Goal: Task Accomplishment & Management: Use online tool/utility

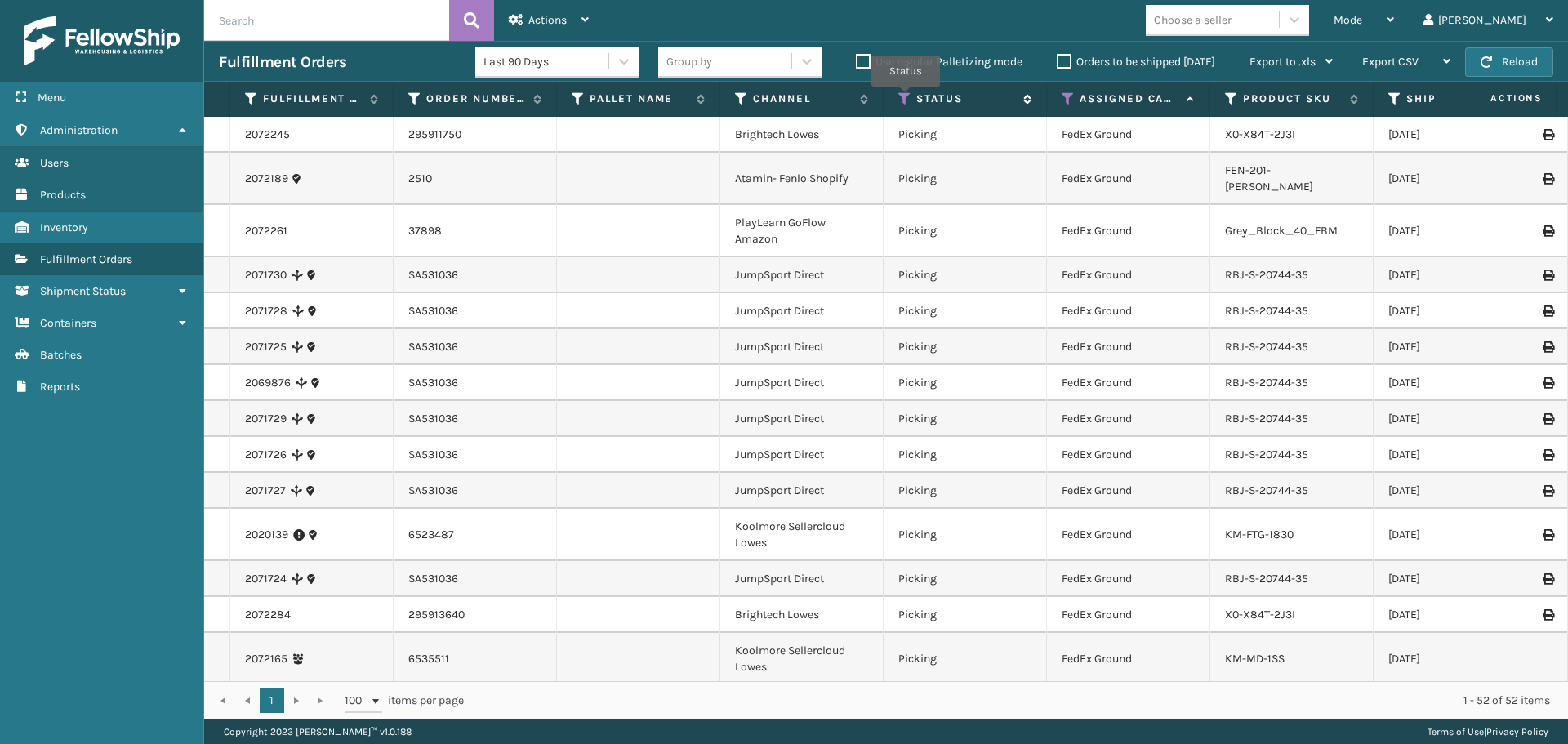
click at [906, 98] on icon at bounding box center [905, 99] width 13 height 15
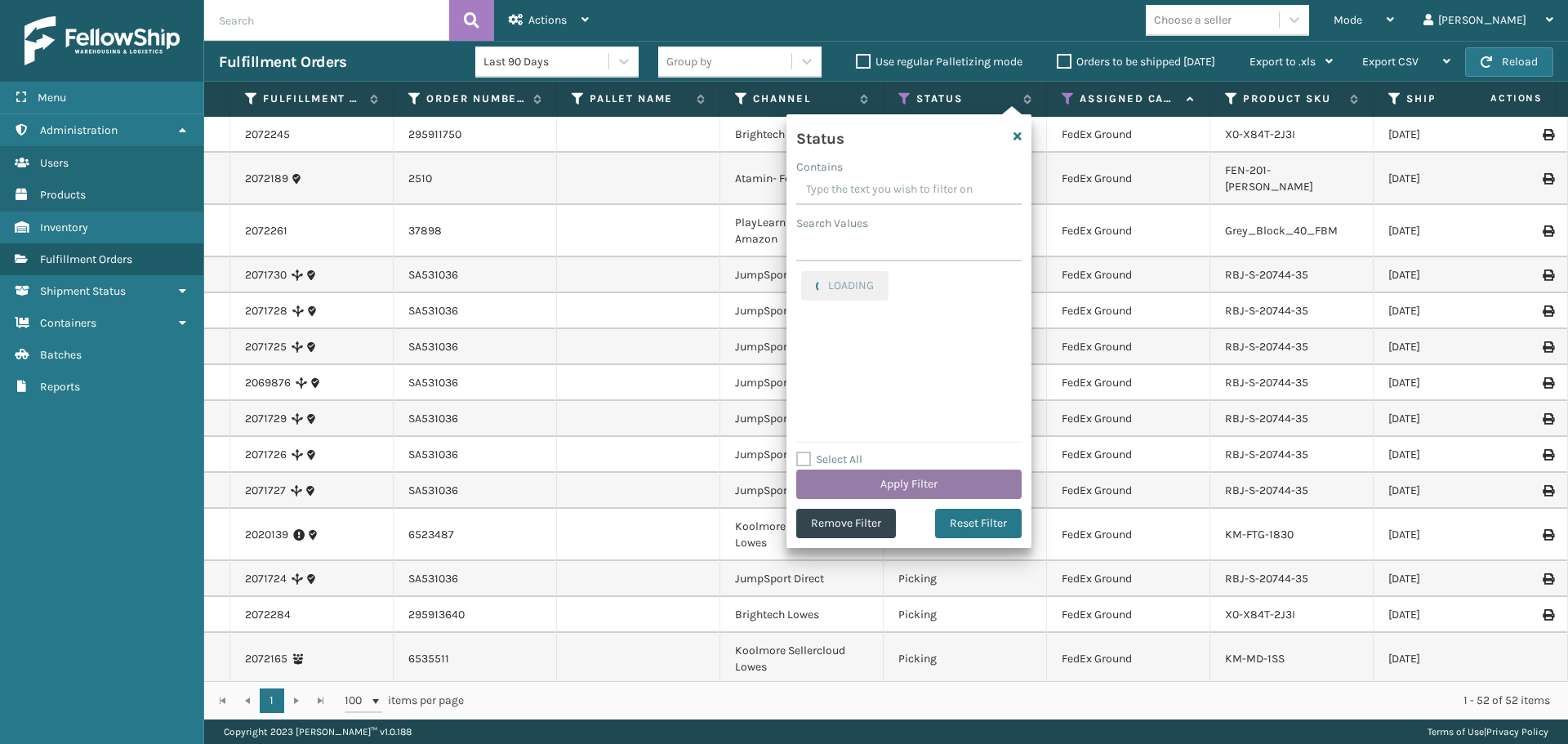
click at [897, 480] on button "Apply Filter" at bounding box center [909, 484] width 226 height 29
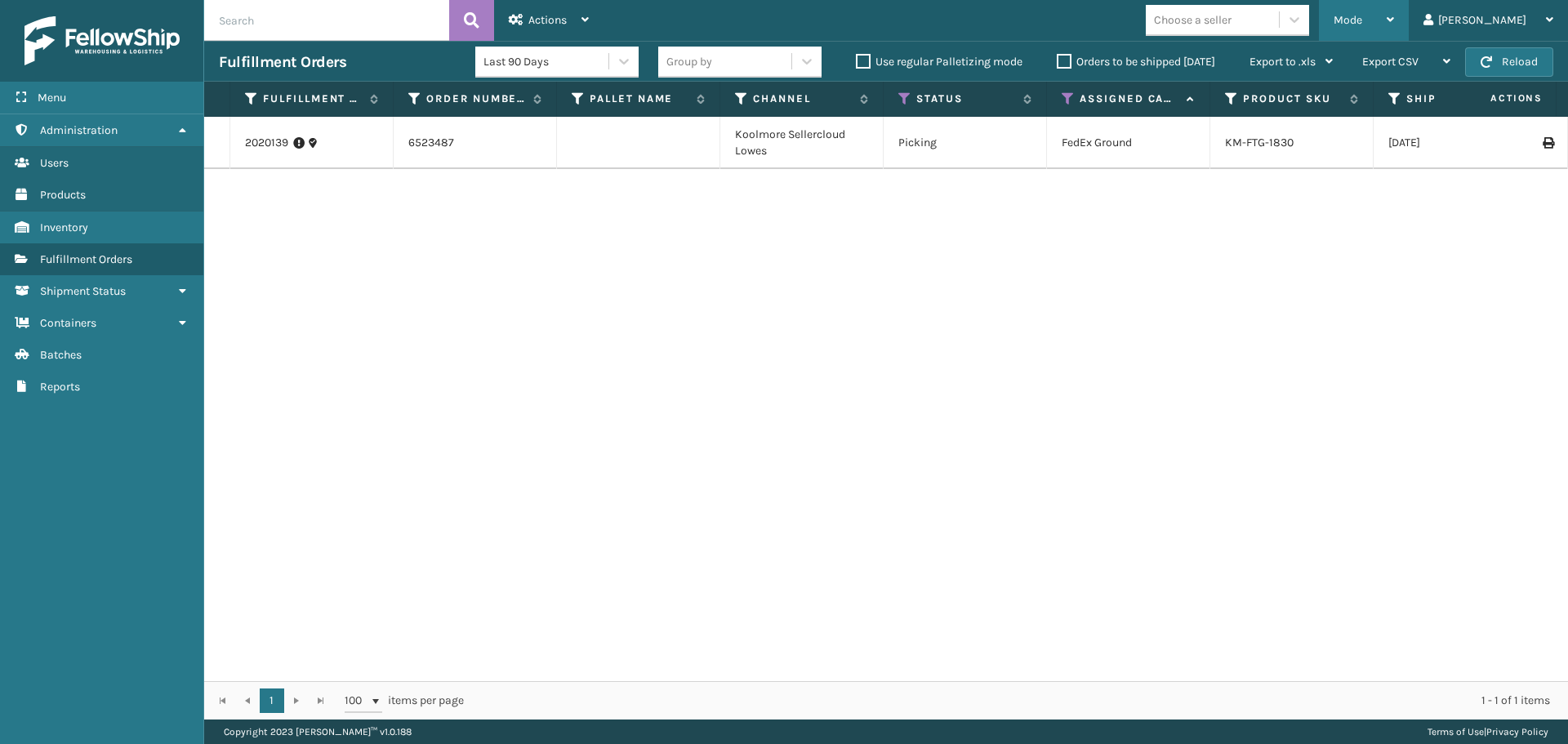
click at [1363, 14] on span "Mode" at bounding box center [1347, 20] width 29 height 14
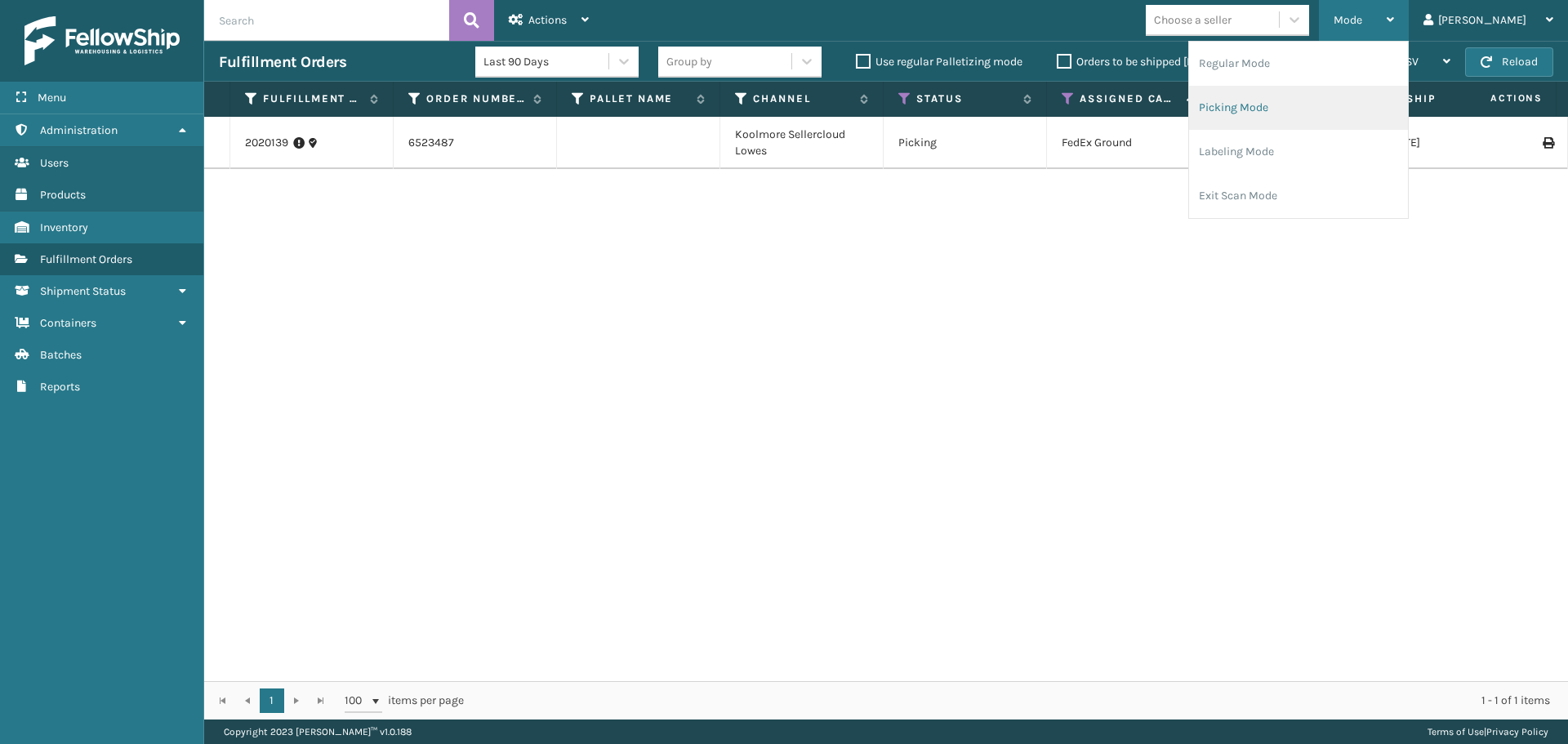
click at [1370, 116] on li "Picking Mode" at bounding box center [1298, 107] width 219 height 44
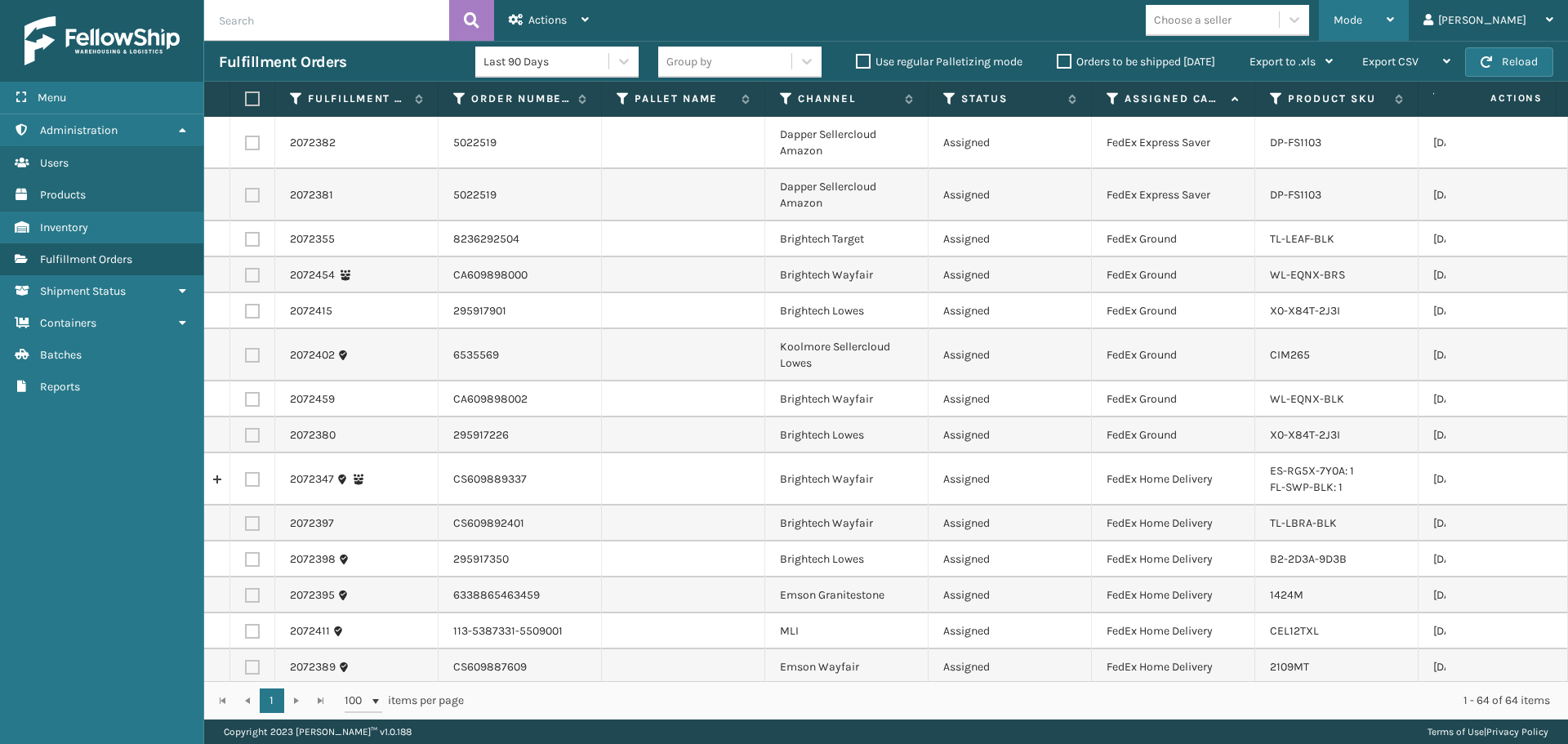
click at [1394, 32] on div "Mode" at bounding box center [1363, 20] width 60 height 41
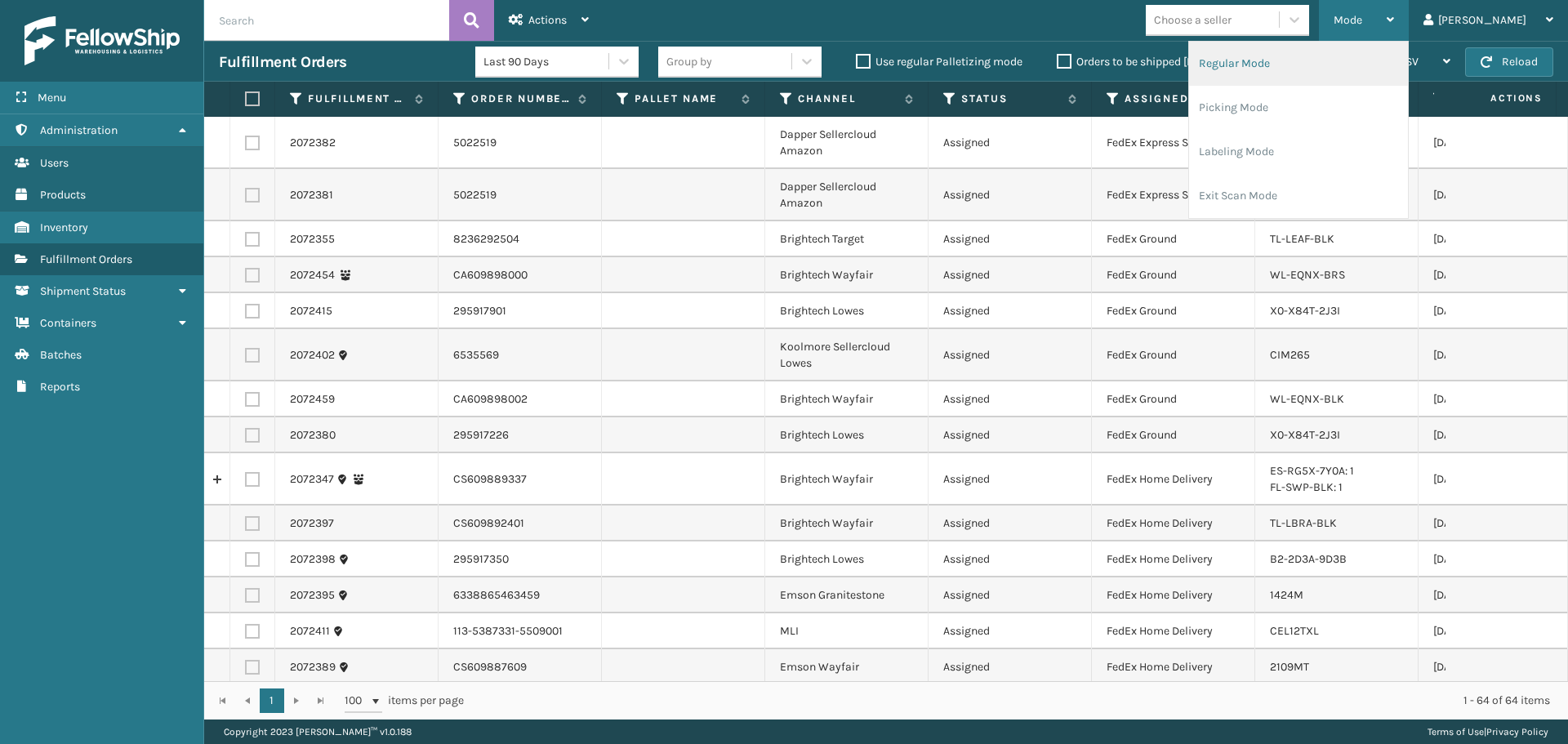
click at [1331, 75] on li "Regular Mode" at bounding box center [1298, 64] width 219 height 44
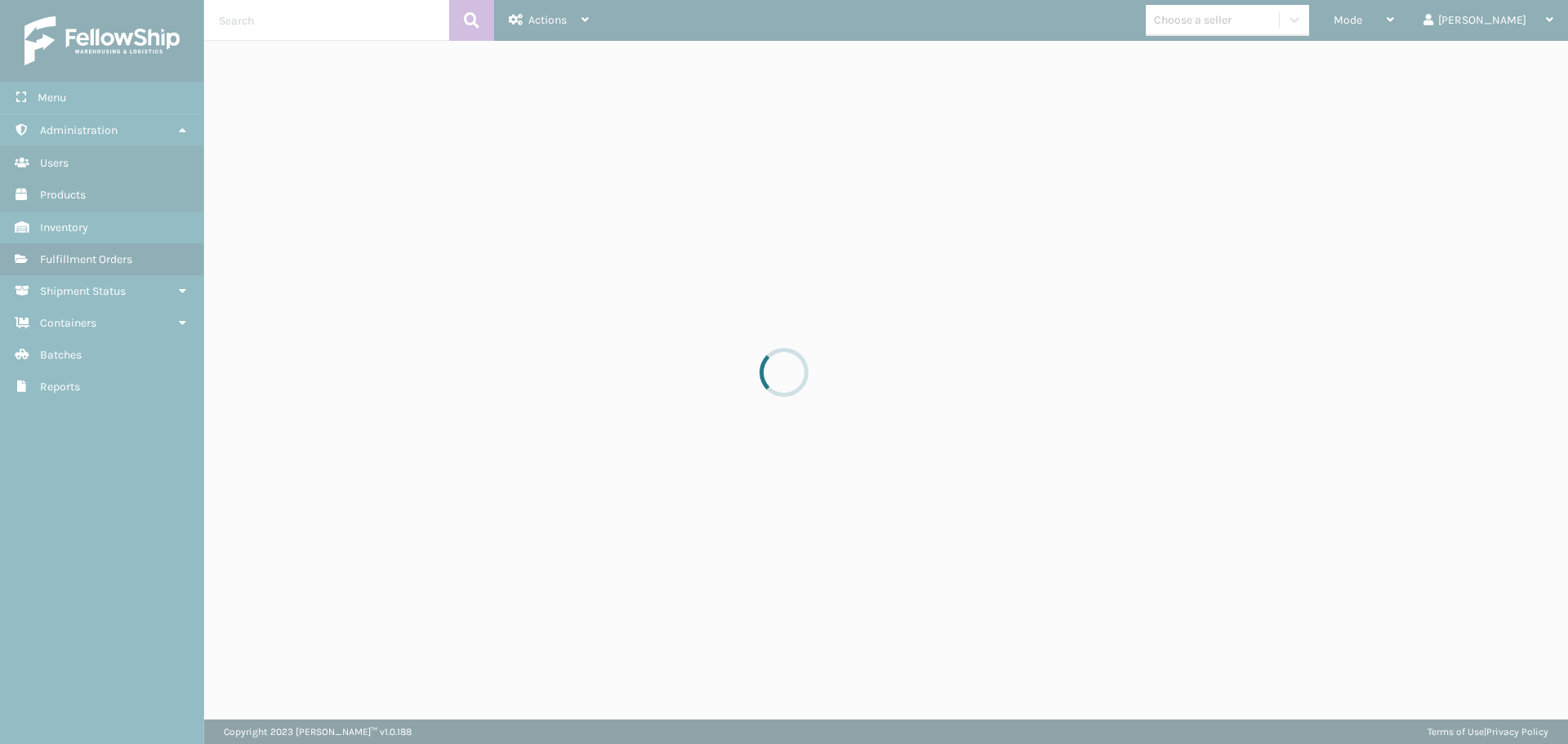
click at [543, 131] on div at bounding box center [784, 372] width 1568 height 744
click at [548, 131] on div at bounding box center [784, 372] width 1568 height 744
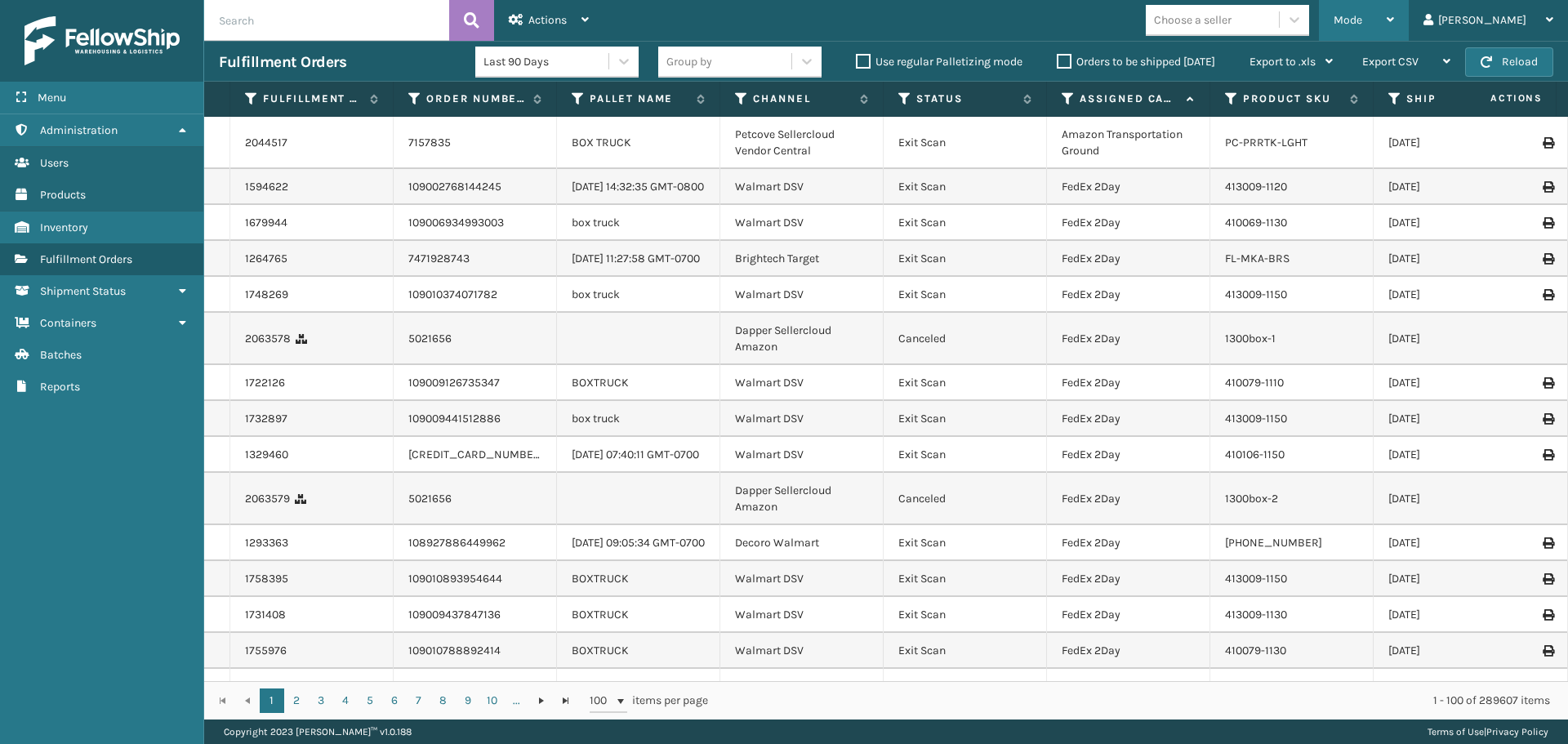
click at [1363, 26] on span "Mode" at bounding box center [1347, 20] width 29 height 14
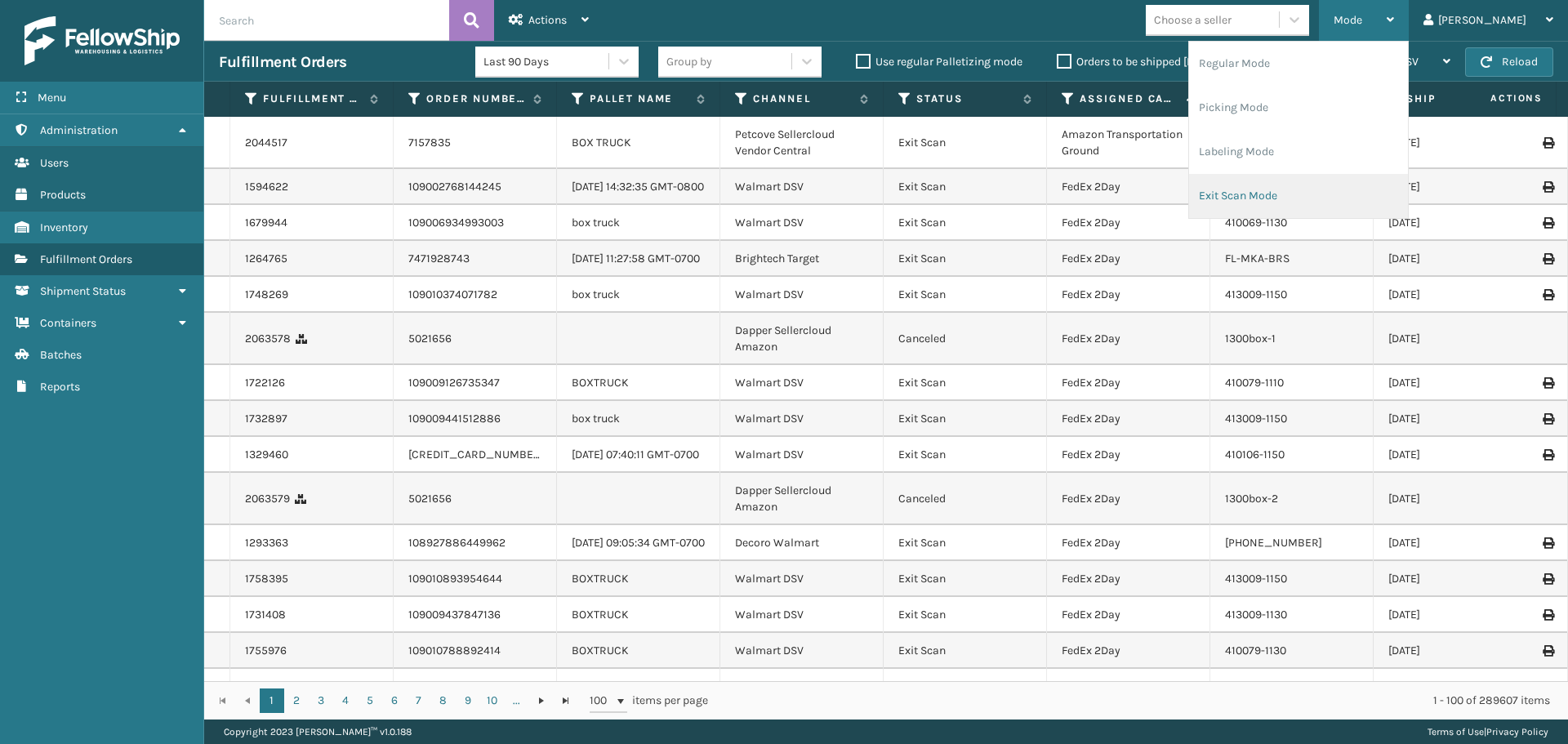
click at [1305, 202] on li "Exit Scan Mode" at bounding box center [1298, 195] width 219 height 44
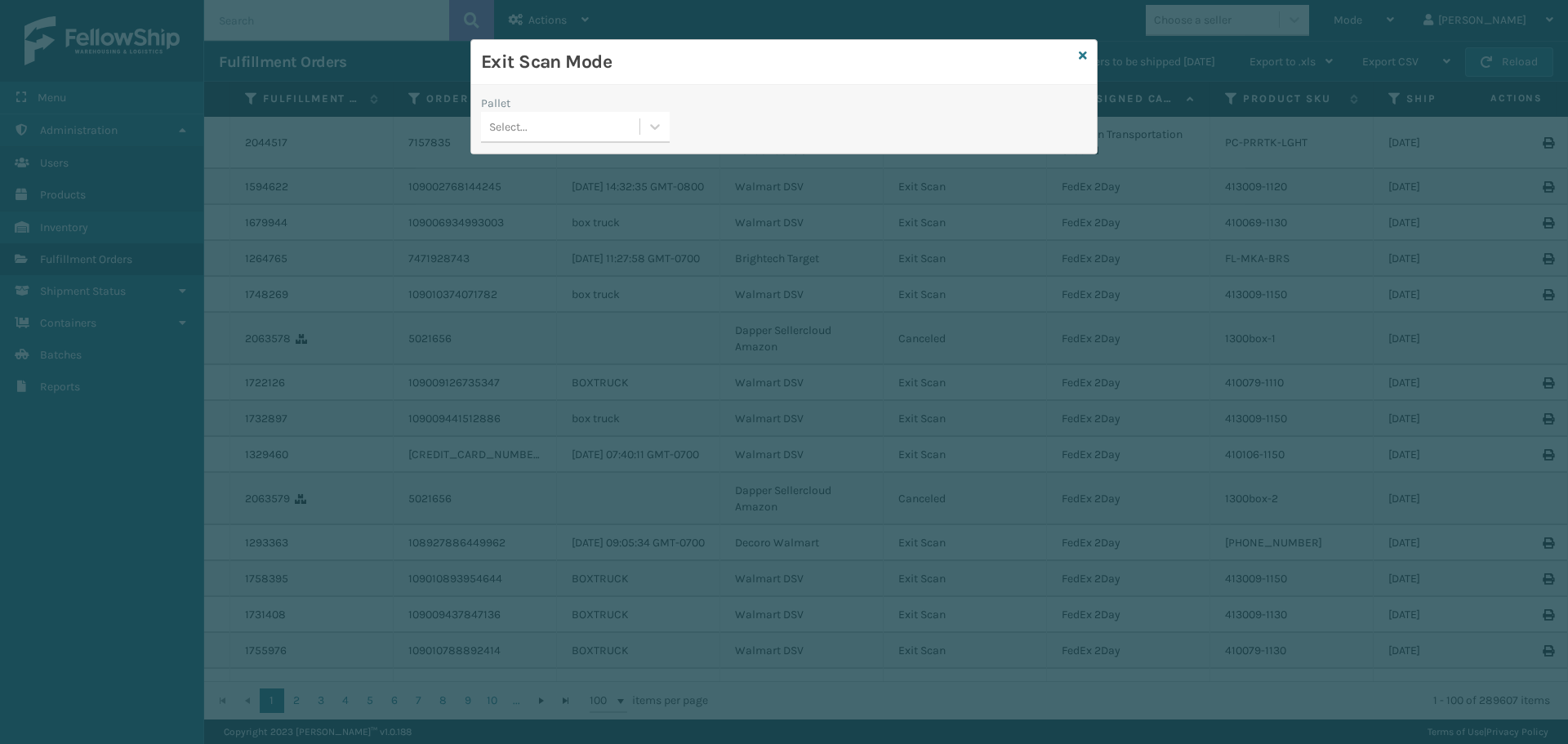
click at [560, 138] on div "Select..." at bounding box center [560, 127] width 158 height 27
click at [1084, 54] on icon at bounding box center [1083, 55] width 8 height 12
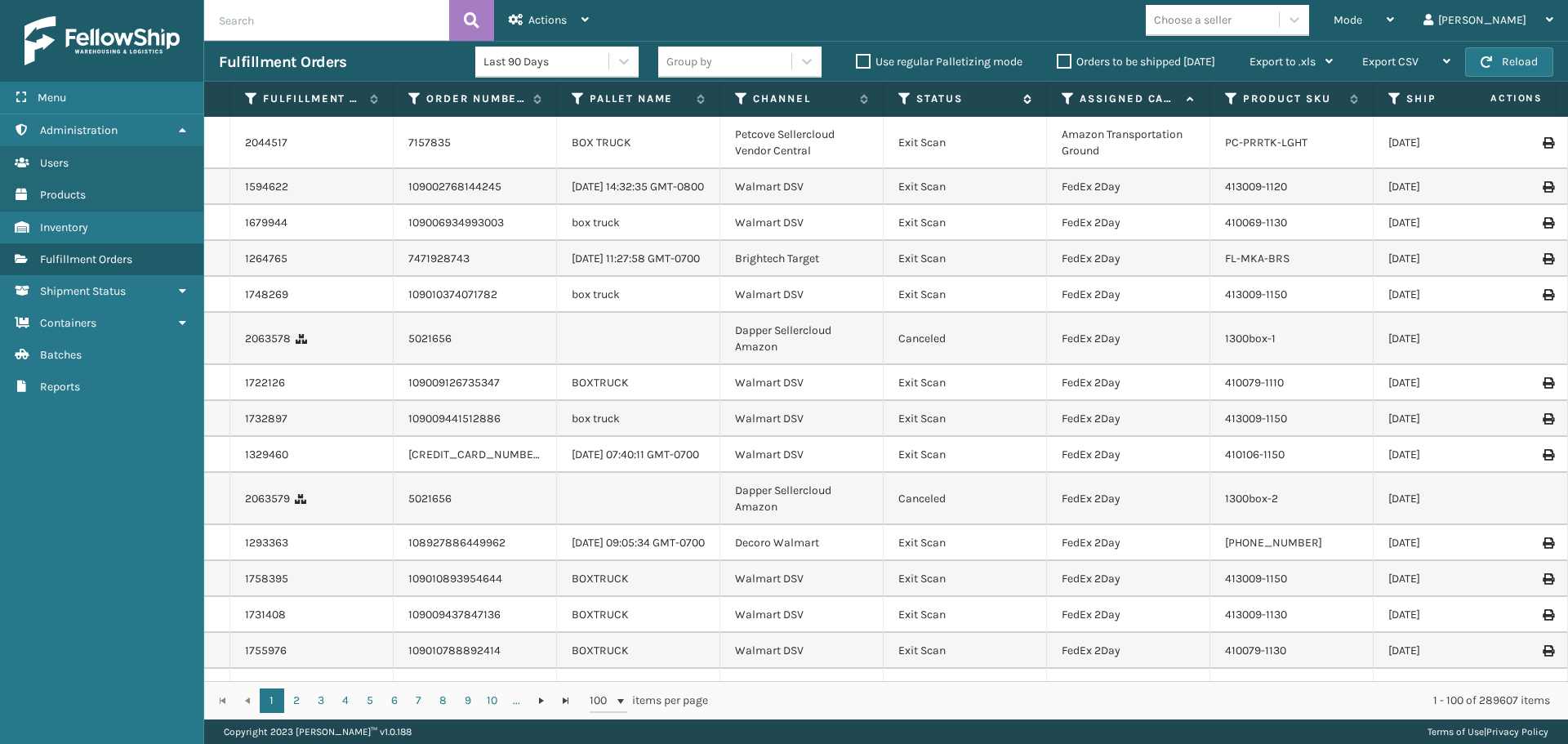
click at [899, 103] on icon at bounding box center [905, 99] width 13 height 15
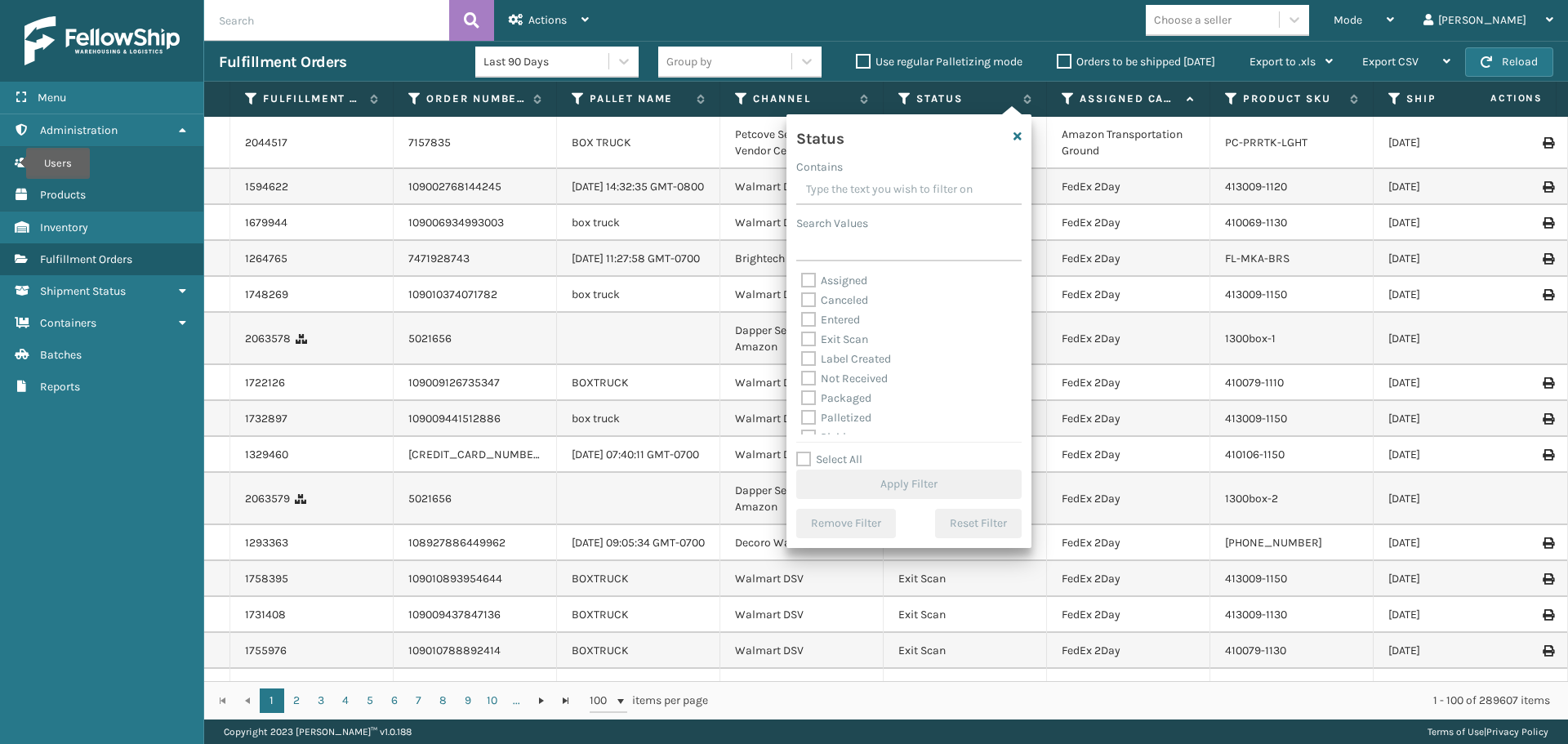
scroll to position [81, 0]
click at [824, 356] on label "Picking" at bounding box center [829, 356] width 58 height 14
click at [802, 356] on input "Picking" at bounding box center [801, 351] width 1 height 11
checkbox input "true"
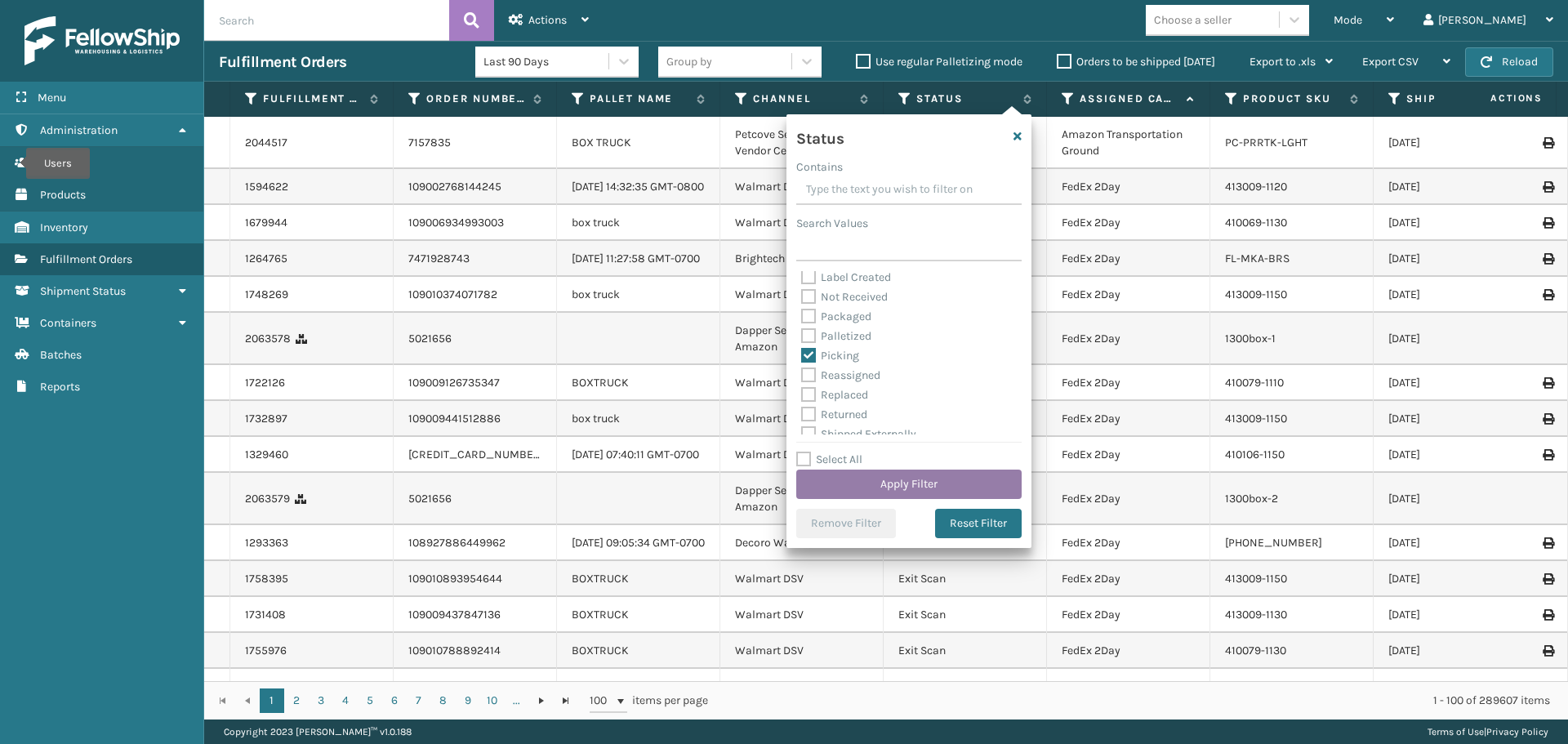
click at [880, 481] on button "Apply Filter" at bounding box center [909, 484] width 226 height 29
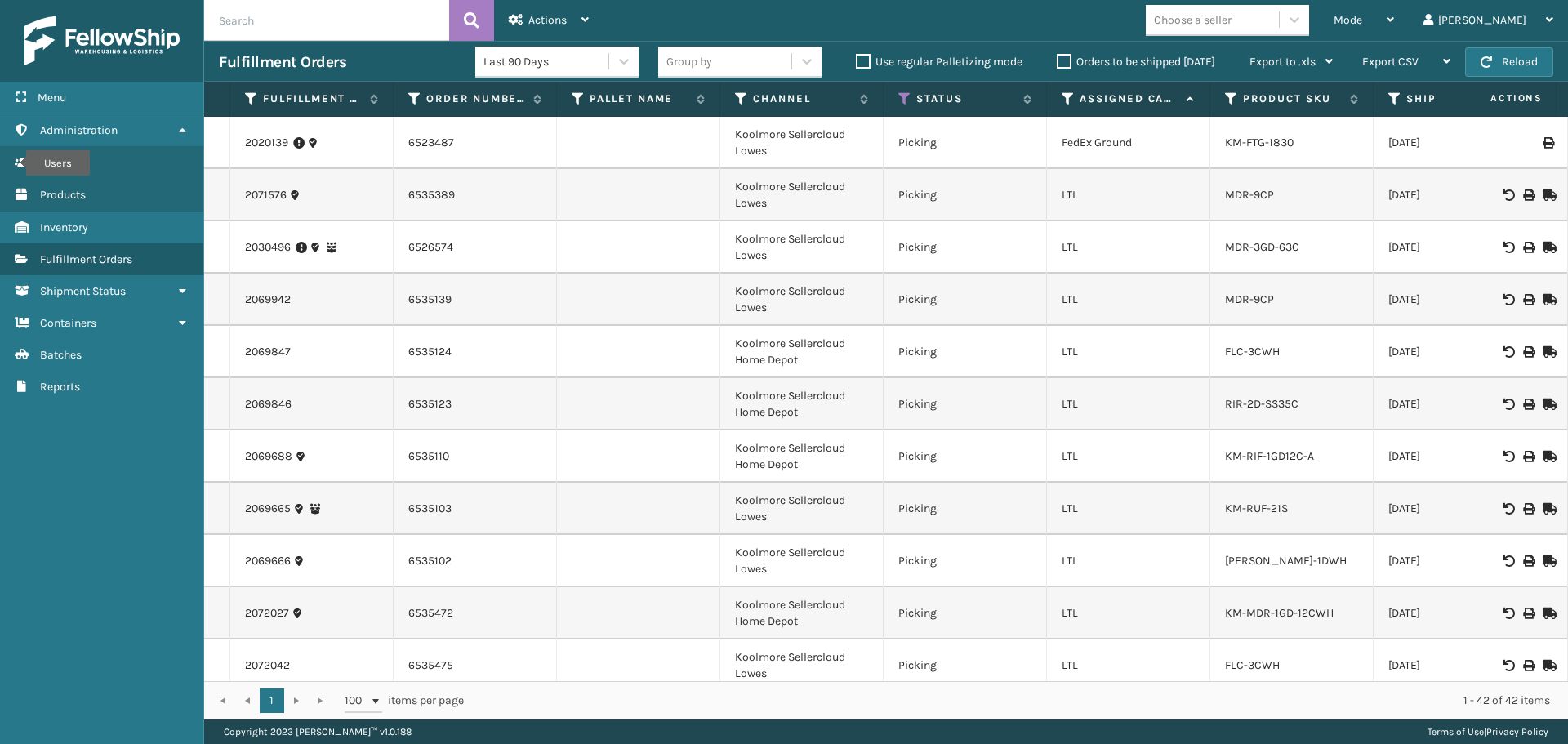
click at [1068, 90] on th "Assigned Carrier Service" at bounding box center [1129, 99] width 164 height 35
click at [1067, 101] on icon at bounding box center [1068, 99] width 13 height 15
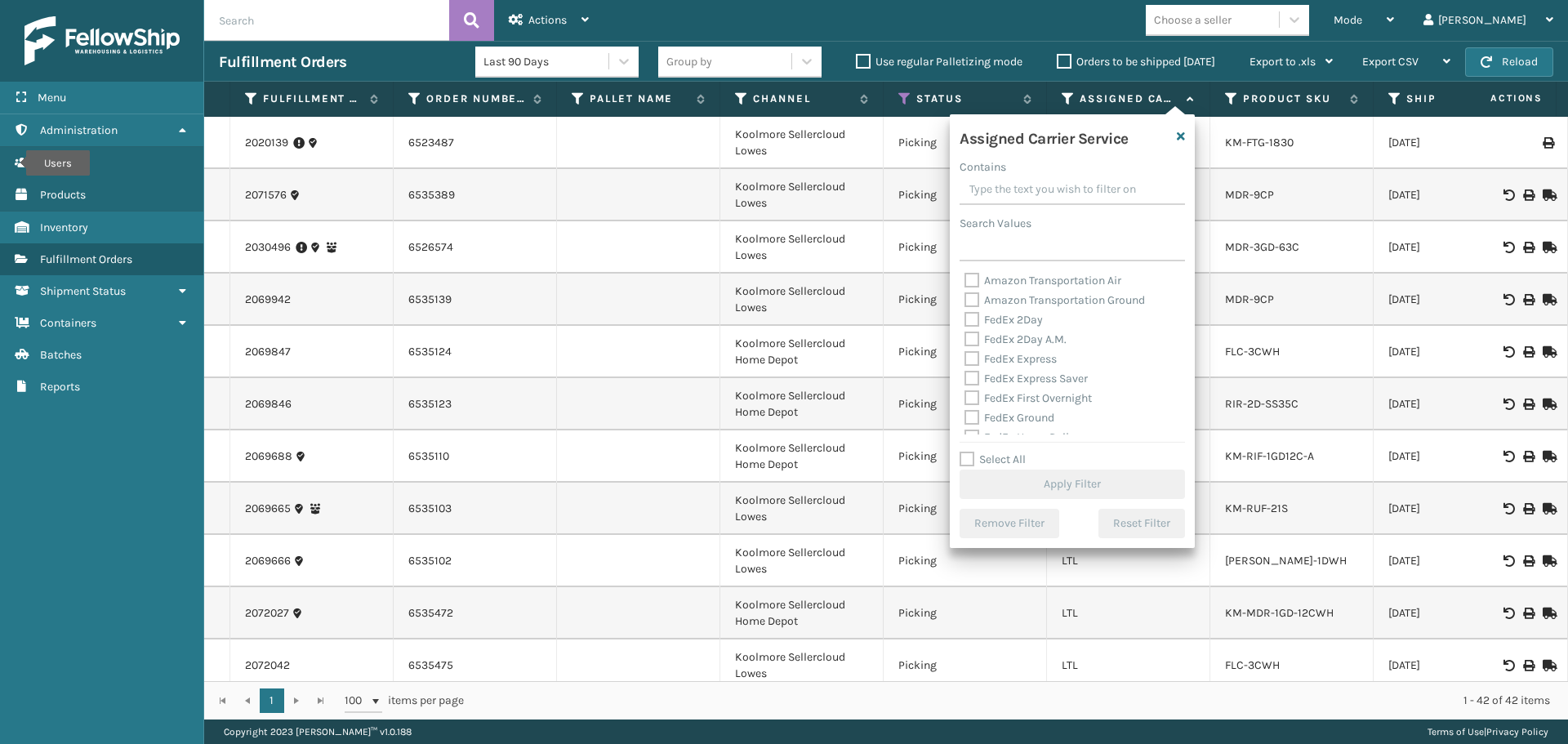
click at [1007, 457] on label "Select All" at bounding box center [992, 460] width 66 height 14
click at [1007, 452] on input "Select All" at bounding box center [1082, 451] width 245 height 2
checkbox input "true"
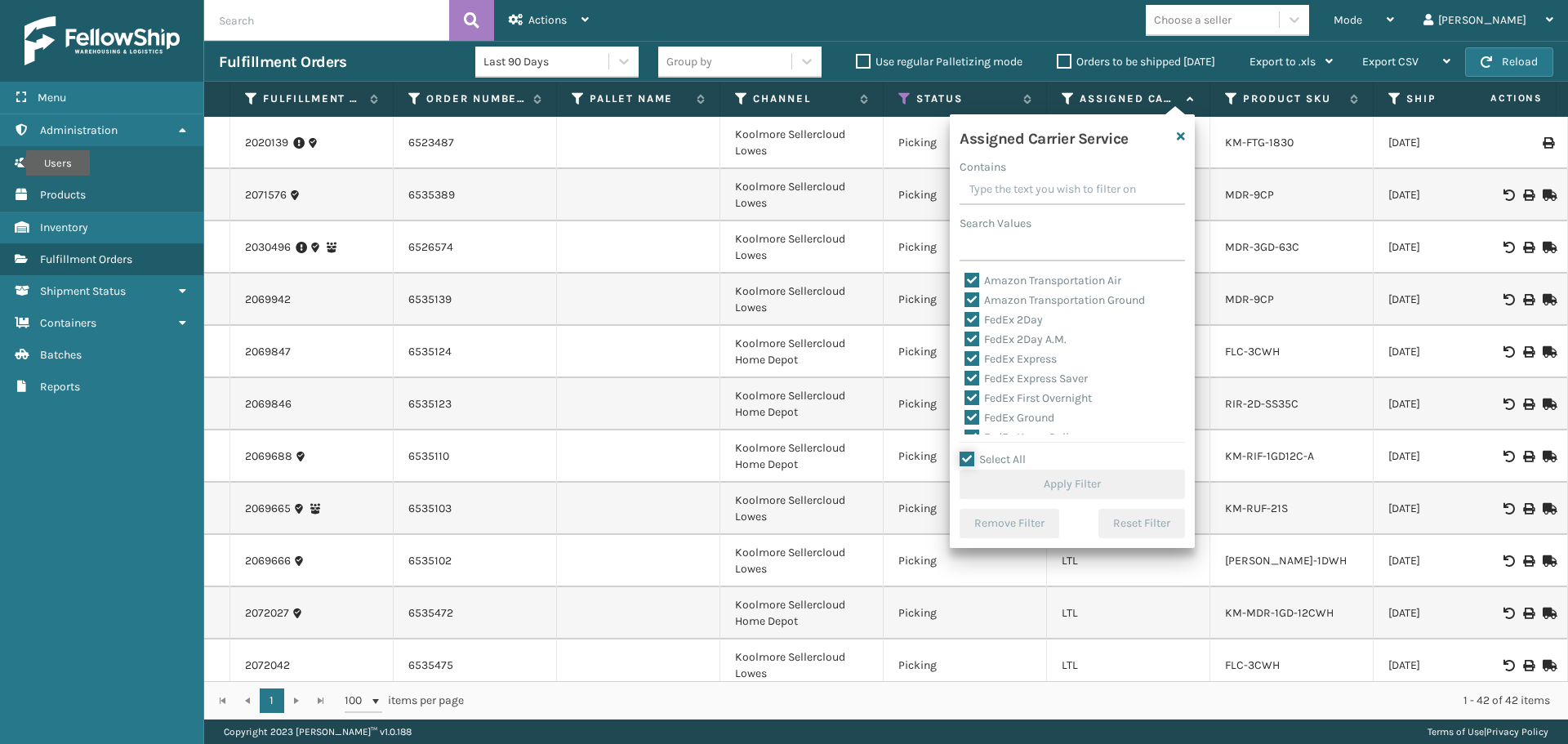
checkbox input "true"
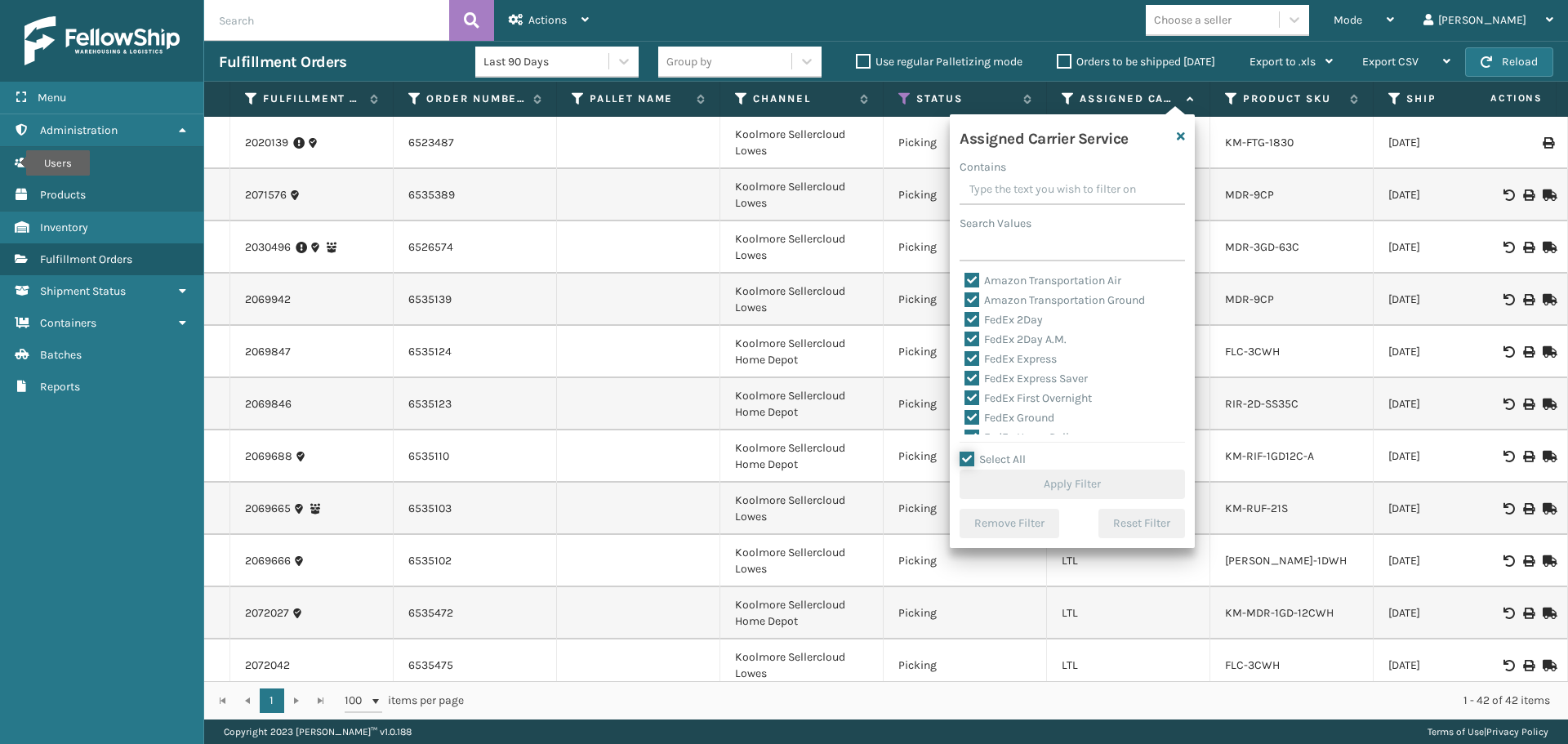
checkbox input "true"
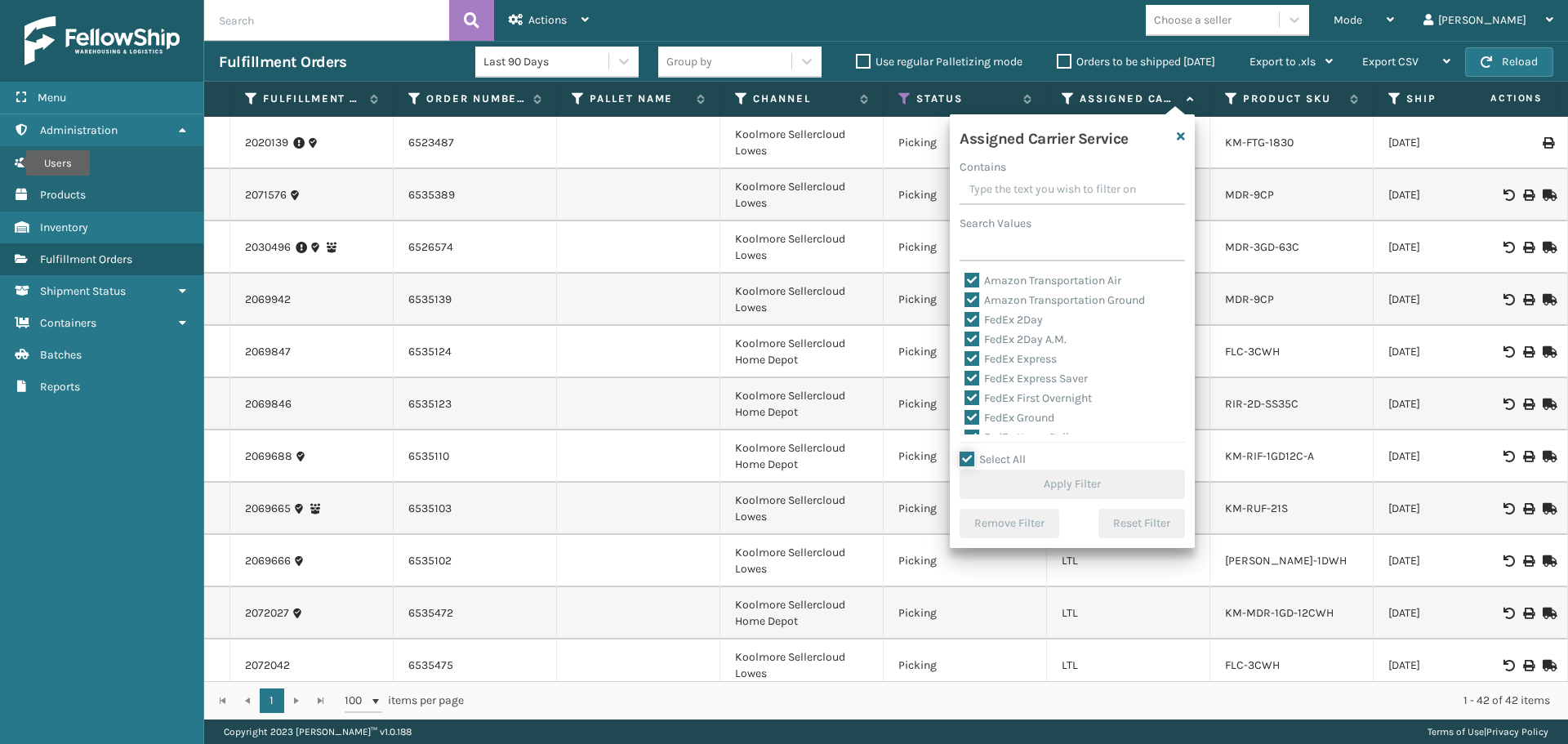
checkbox input "true"
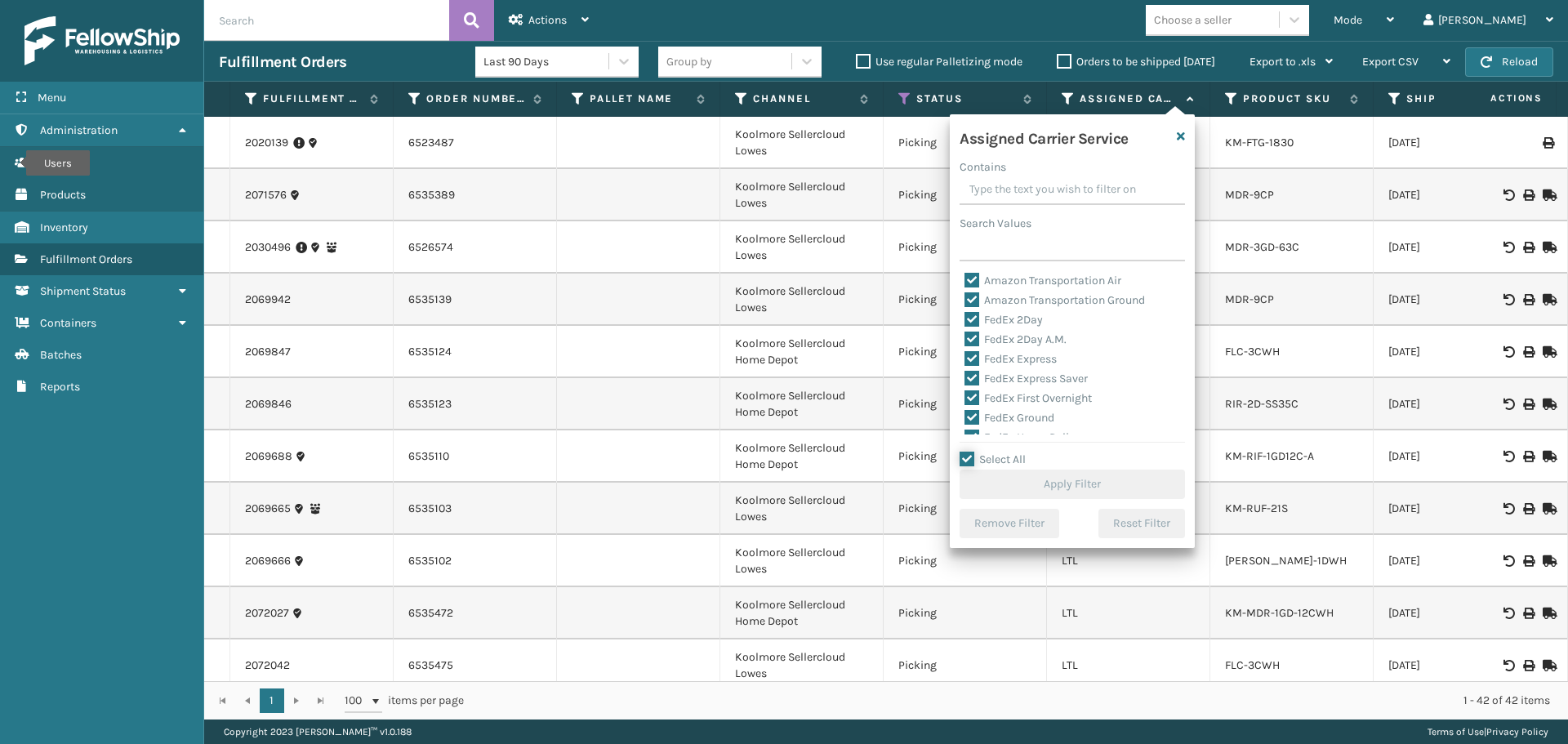
checkbox input "true"
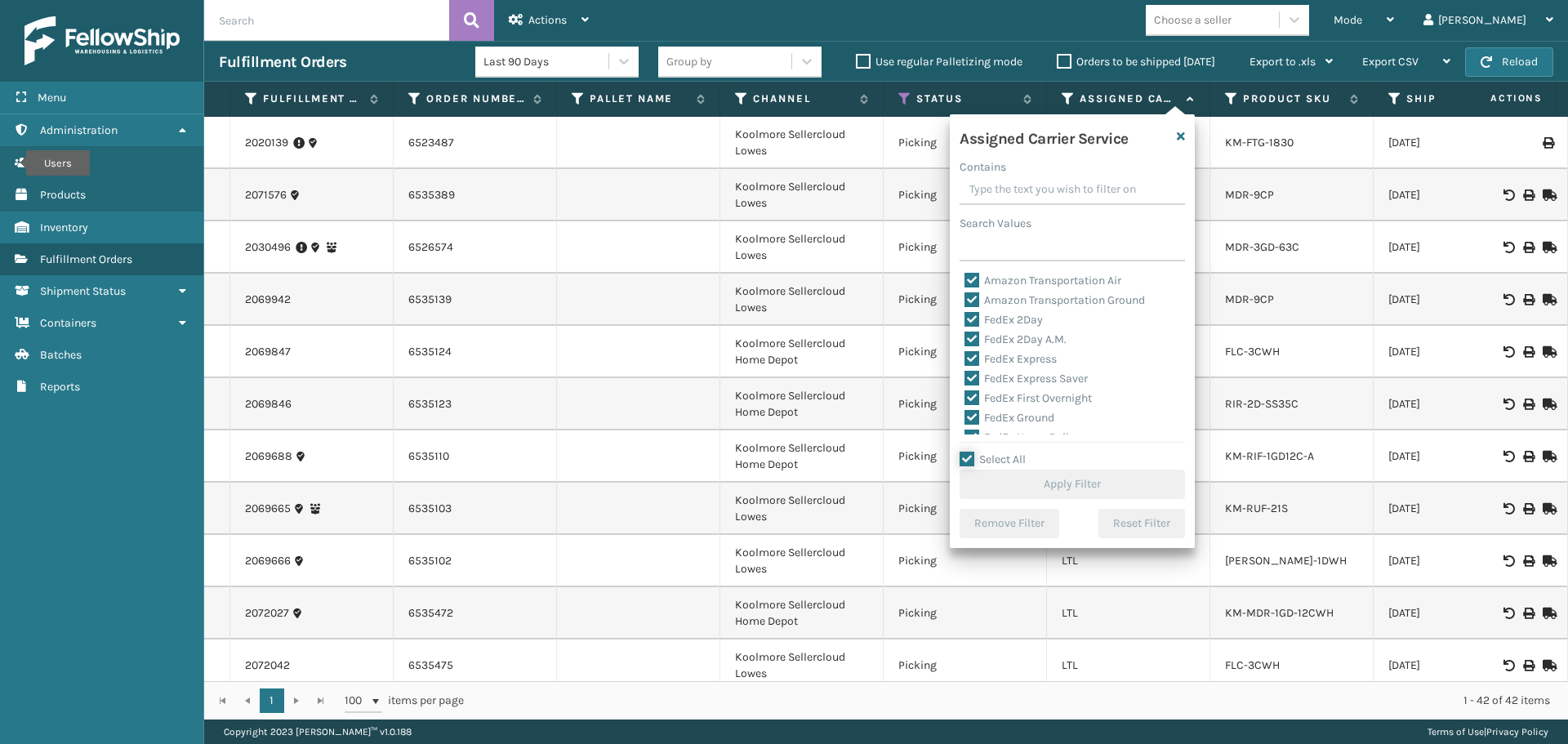
checkbox input "true"
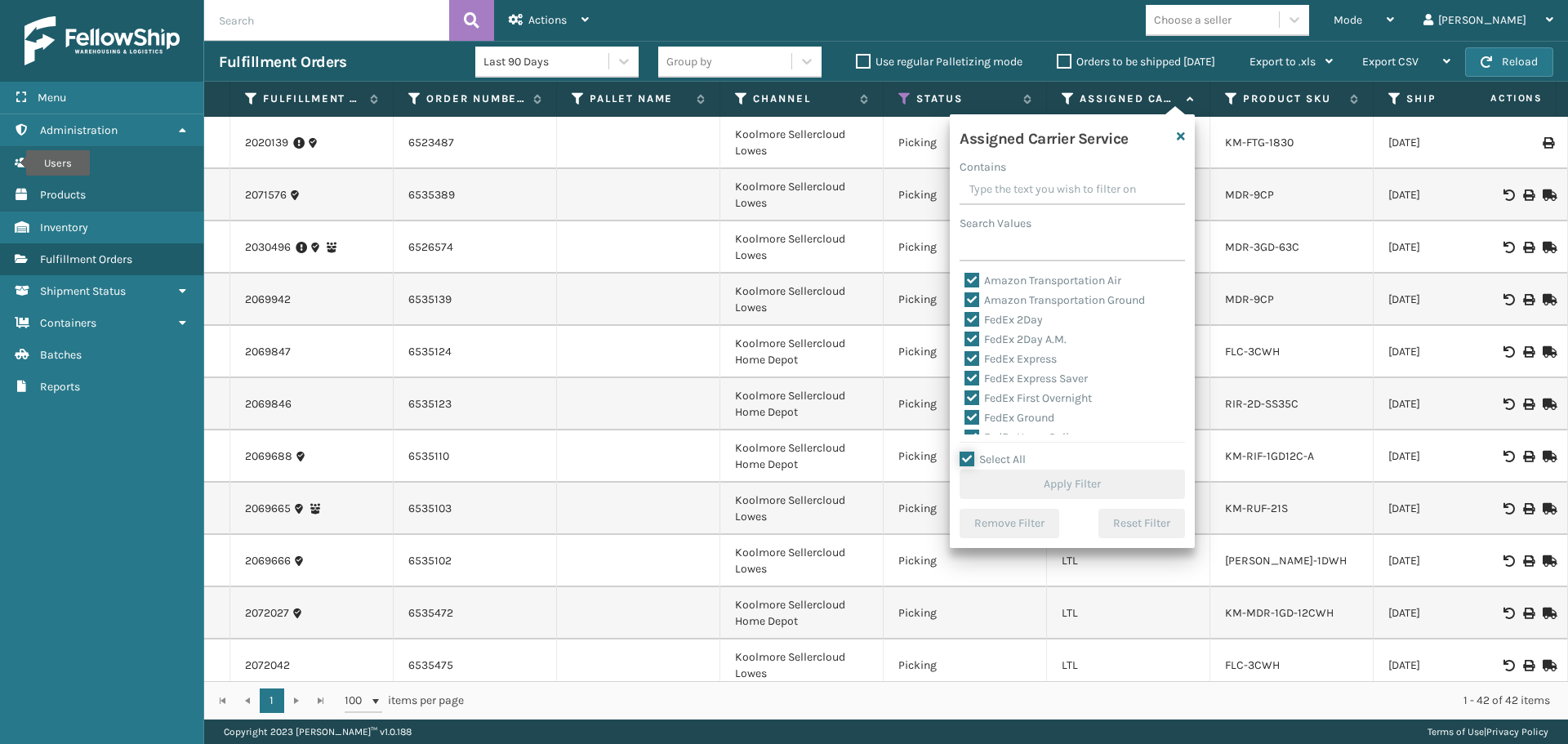
checkbox input "true"
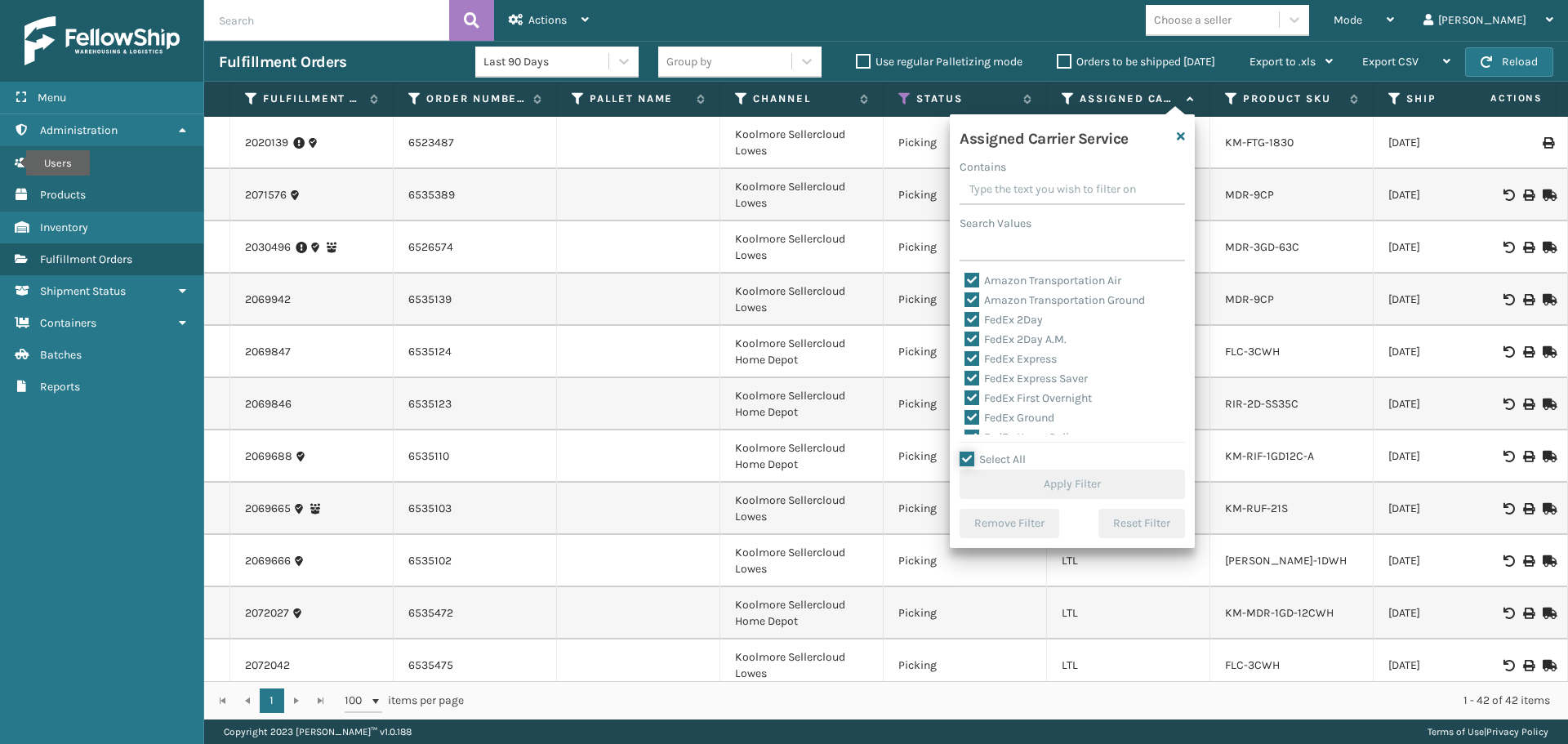
checkbox input "true"
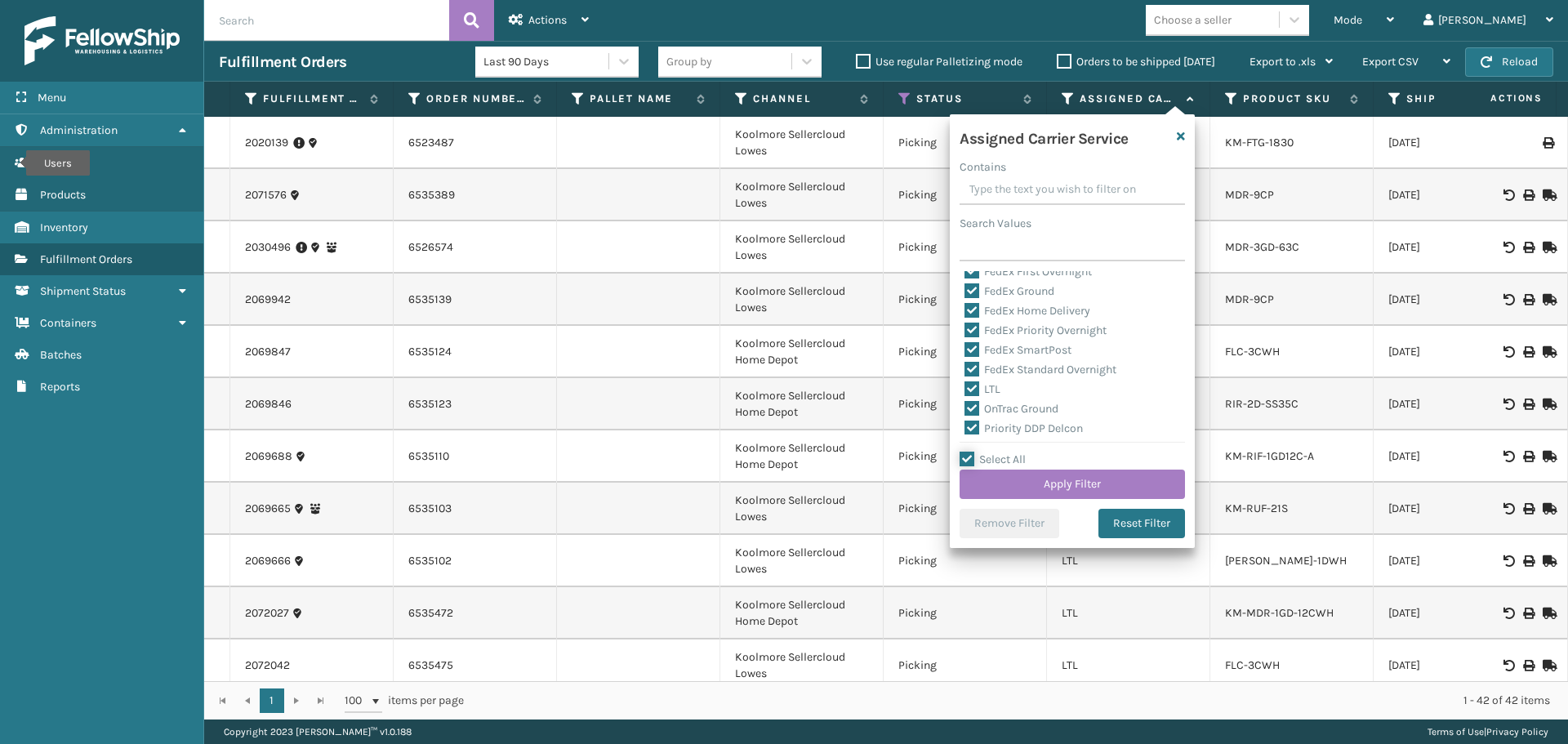
scroll to position [164, 0]
click at [986, 354] on label "LTL" at bounding box center [982, 352] width 36 height 14
click at [965, 354] on input "LTL" at bounding box center [964, 348] width 1 height 11
checkbox input "false"
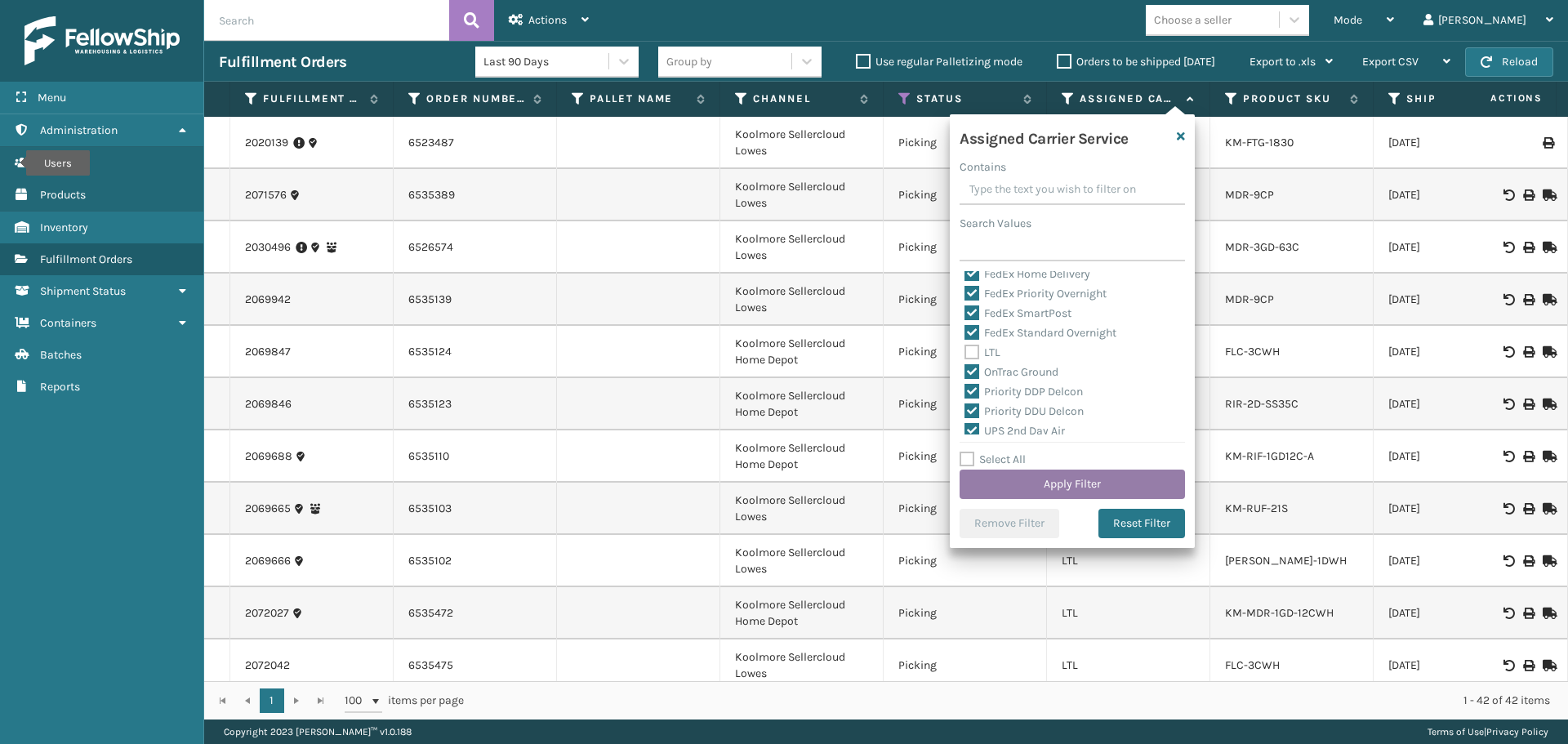
click at [1061, 490] on button "Apply Filter" at bounding box center [1072, 484] width 226 height 29
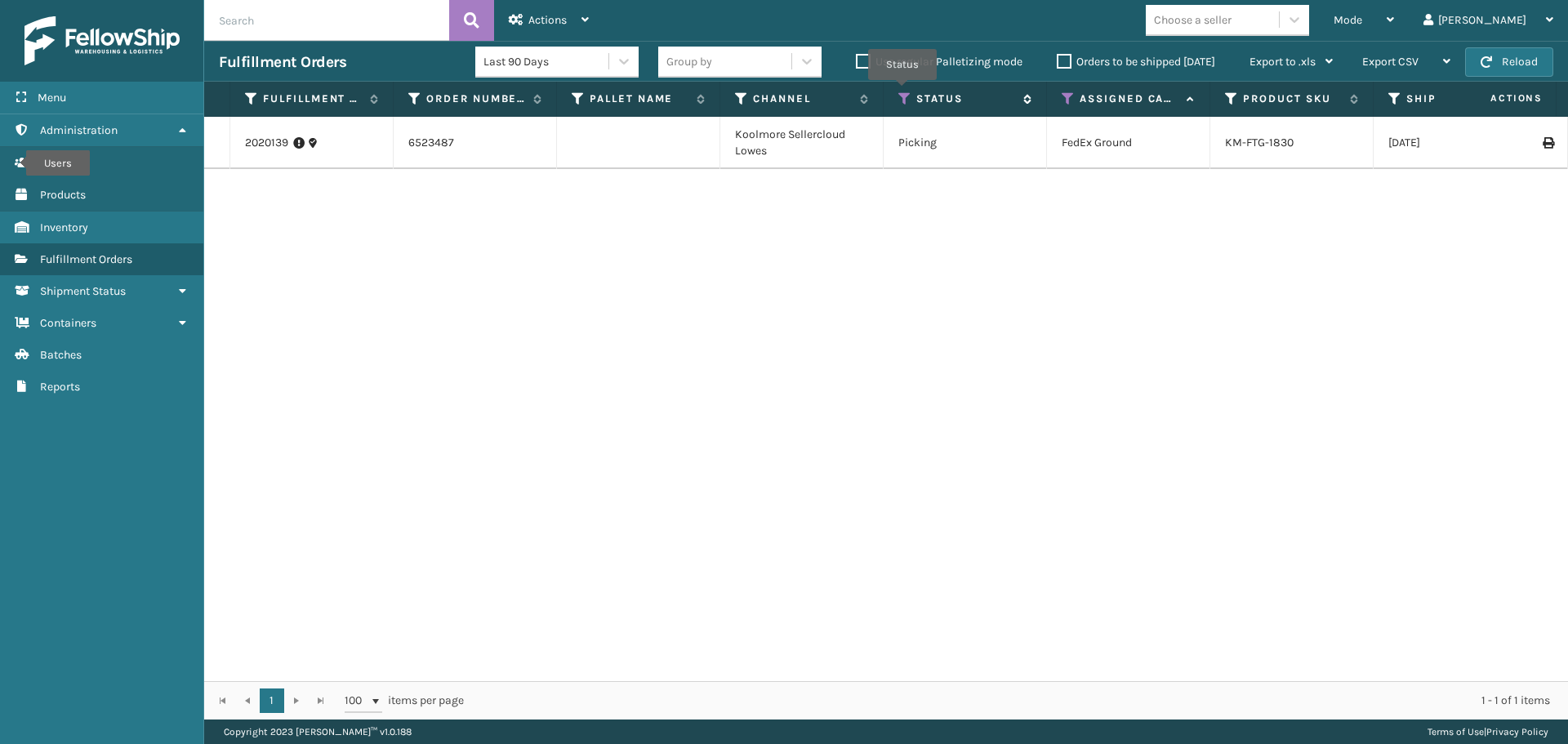
click at [902, 91] on icon at bounding box center [905, 99] width 13 height 15
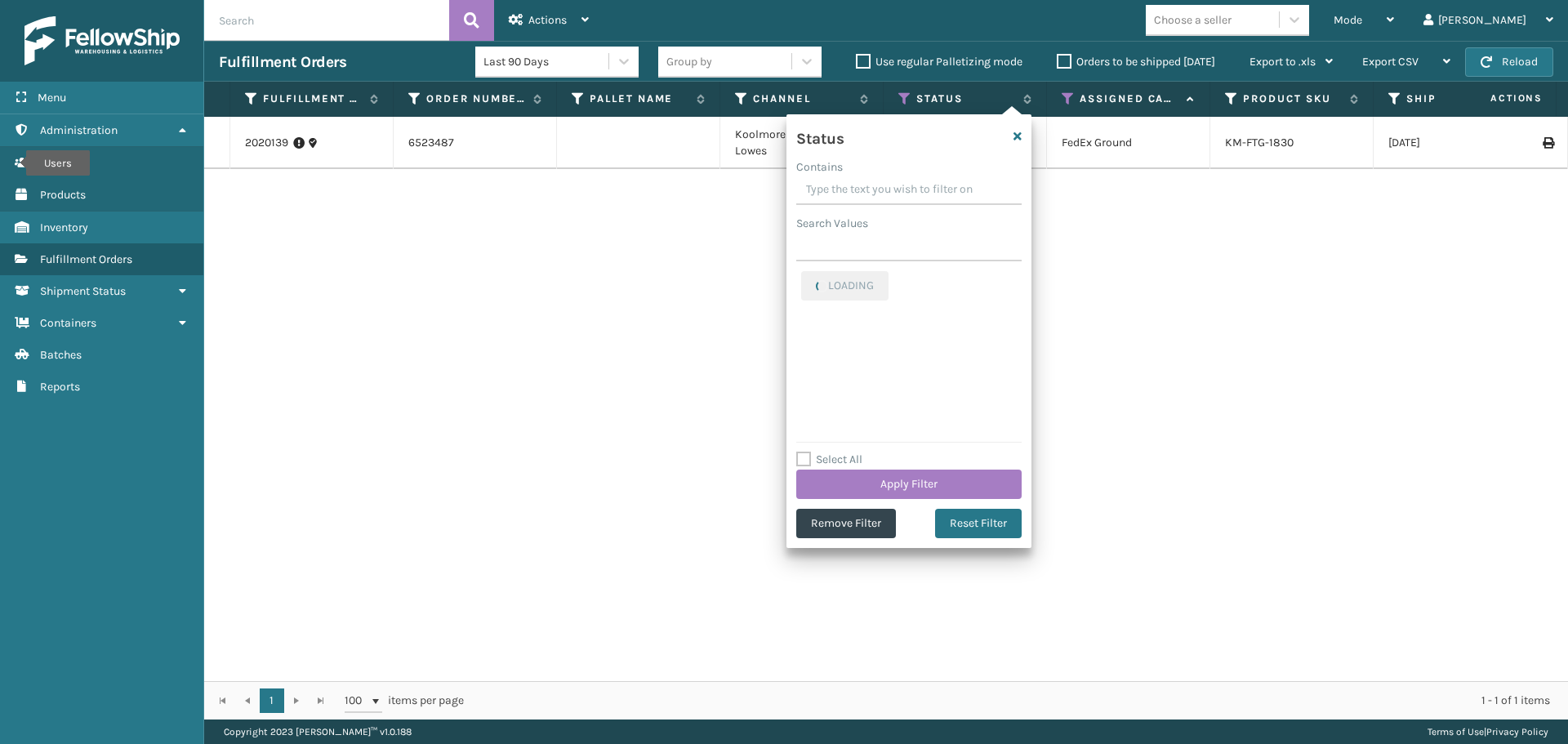
click at [808, 460] on label "Select All" at bounding box center [829, 460] width 66 height 14
click at [808, 452] on input "Select All" at bounding box center [919, 451] width 245 height 2
click at [808, 460] on label "Select All" at bounding box center [829, 460] width 66 height 14
click at [808, 452] on input "Select All" at bounding box center [919, 451] width 245 height 2
checkbox input "false"
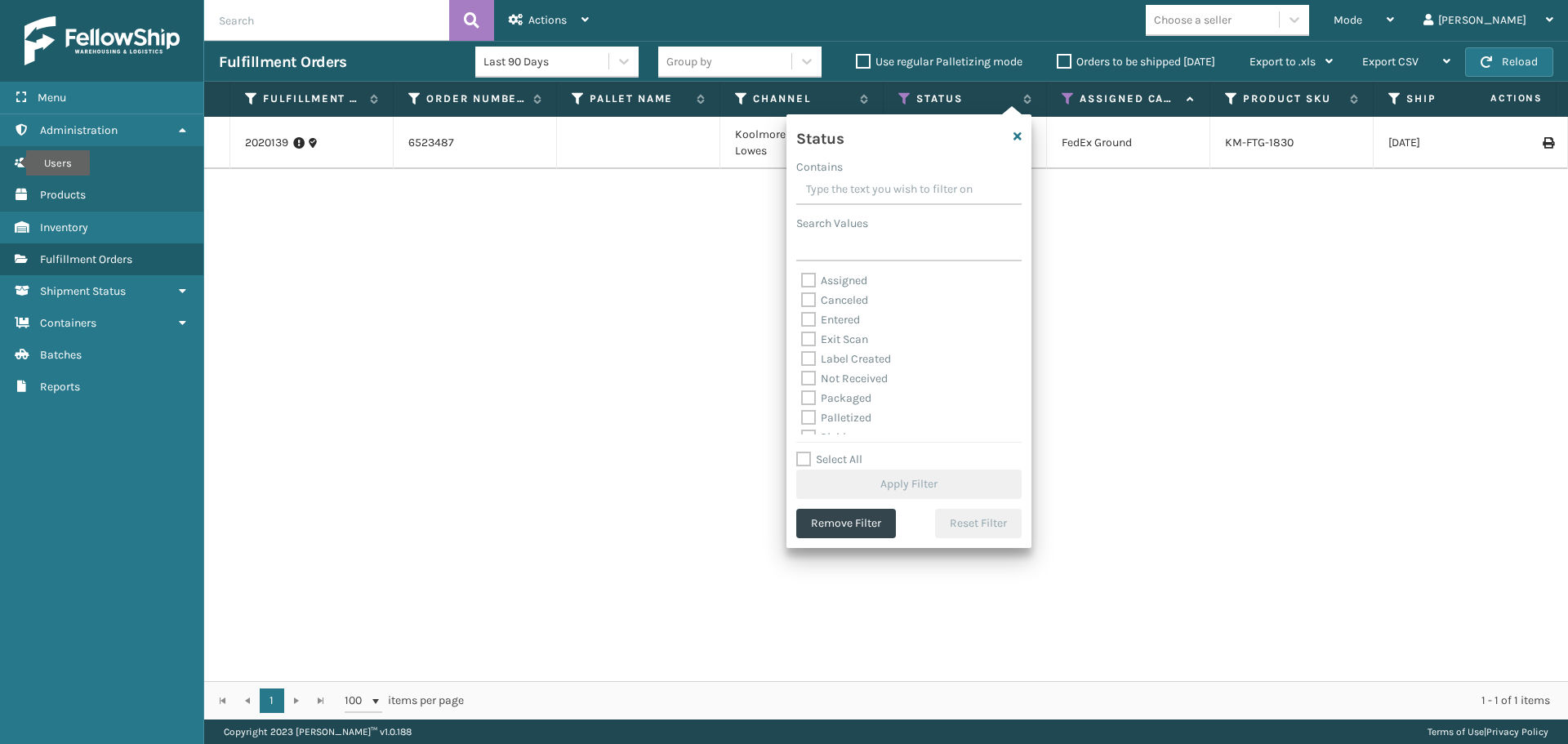
click at [855, 419] on label "Palletized" at bounding box center [836, 418] width 70 height 14
click at [802, 419] on input "Palletized" at bounding box center [801, 414] width 1 height 11
checkbox input "true"
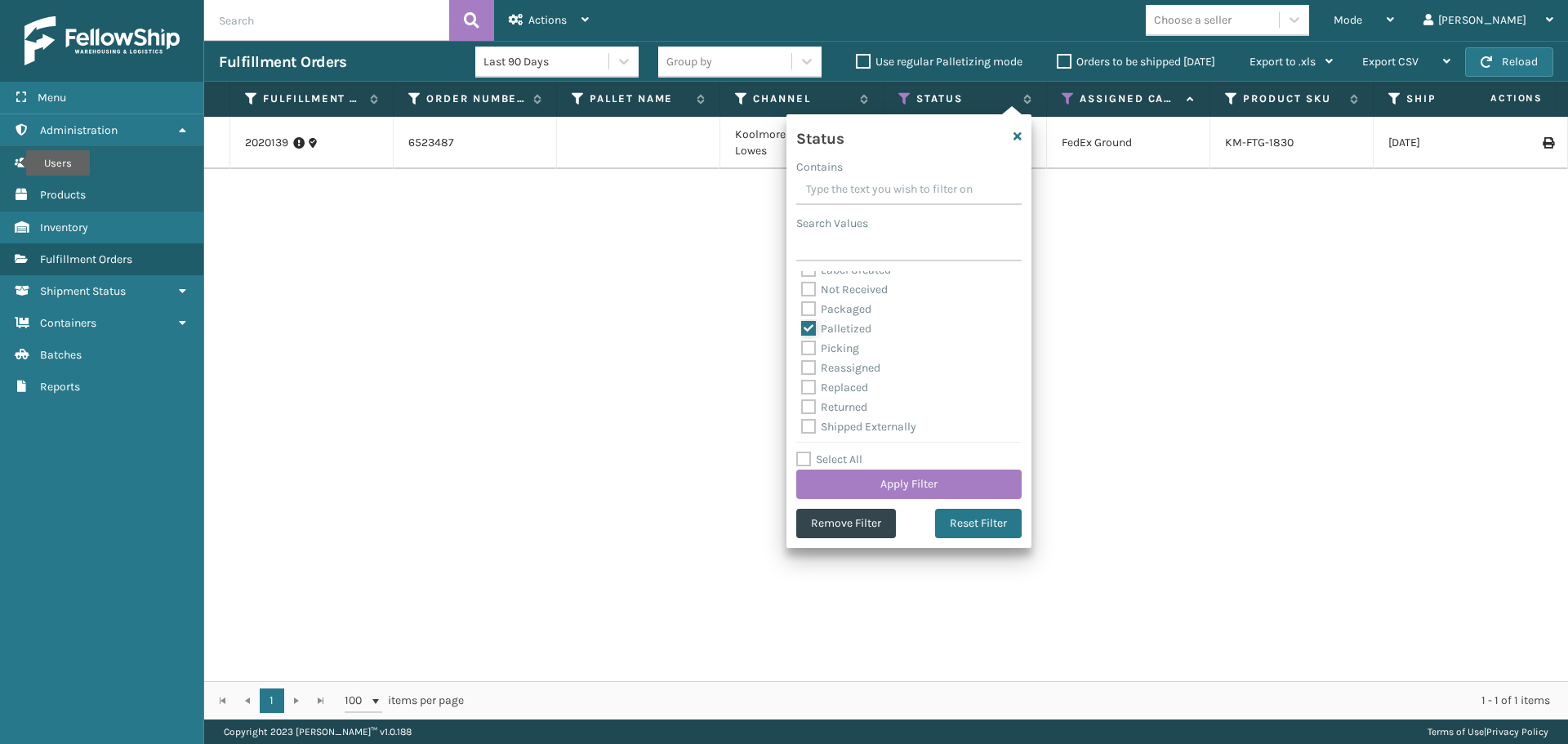
scroll to position [91, 0]
click at [843, 306] on label "Packaged" at bounding box center [836, 306] width 70 height 14
click at [802, 306] on input "Packaged" at bounding box center [801, 303] width 1 height 11
checkbox input "true"
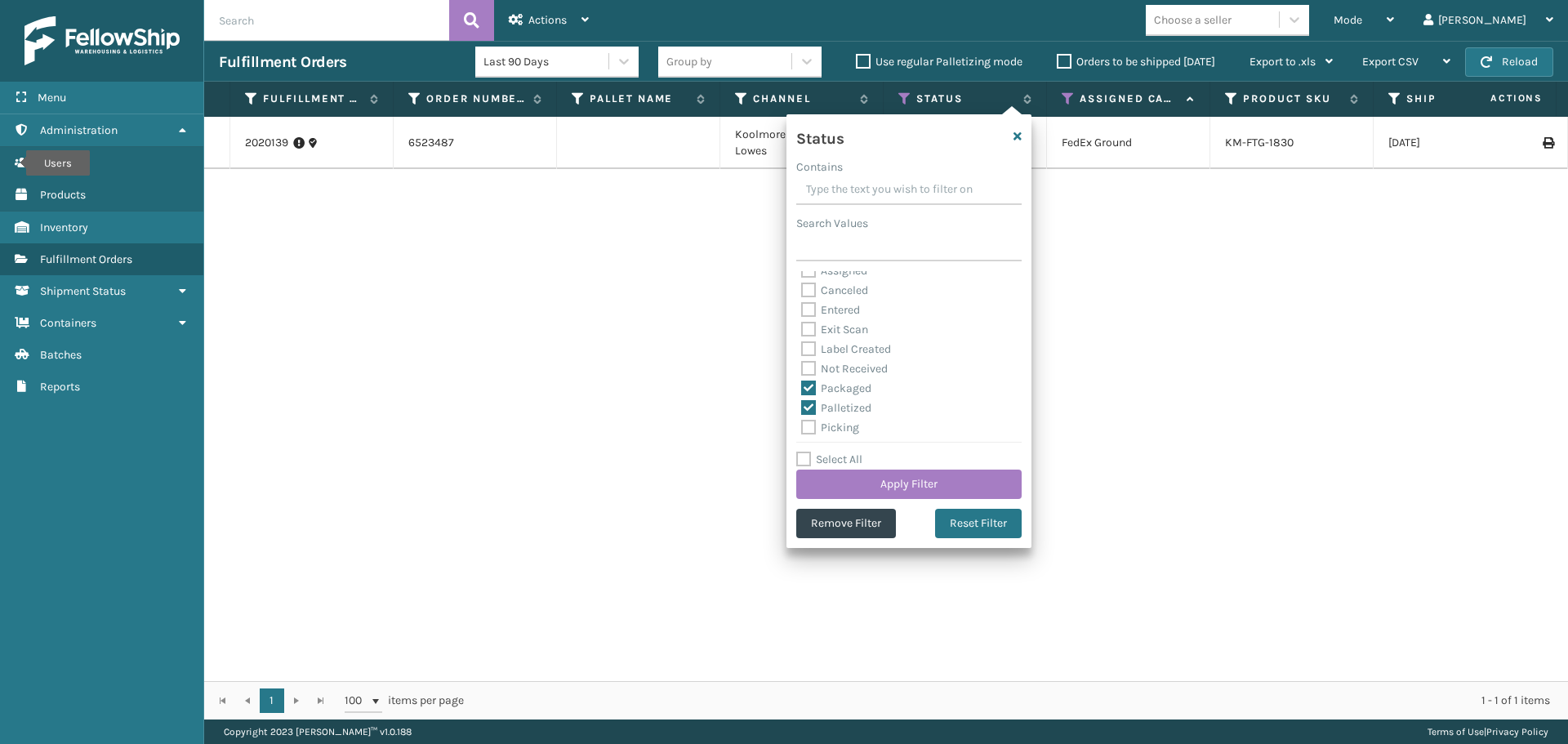
click at [843, 346] on label "Label Created" at bounding box center [845, 349] width 90 height 14
click at [802, 346] on input "Label Created" at bounding box center [801, 345] width 1 height 11
checkbox input "true"
click at [905, 479] on button "Apply Filter" at bounding box center [909, 484] width 226 height 29
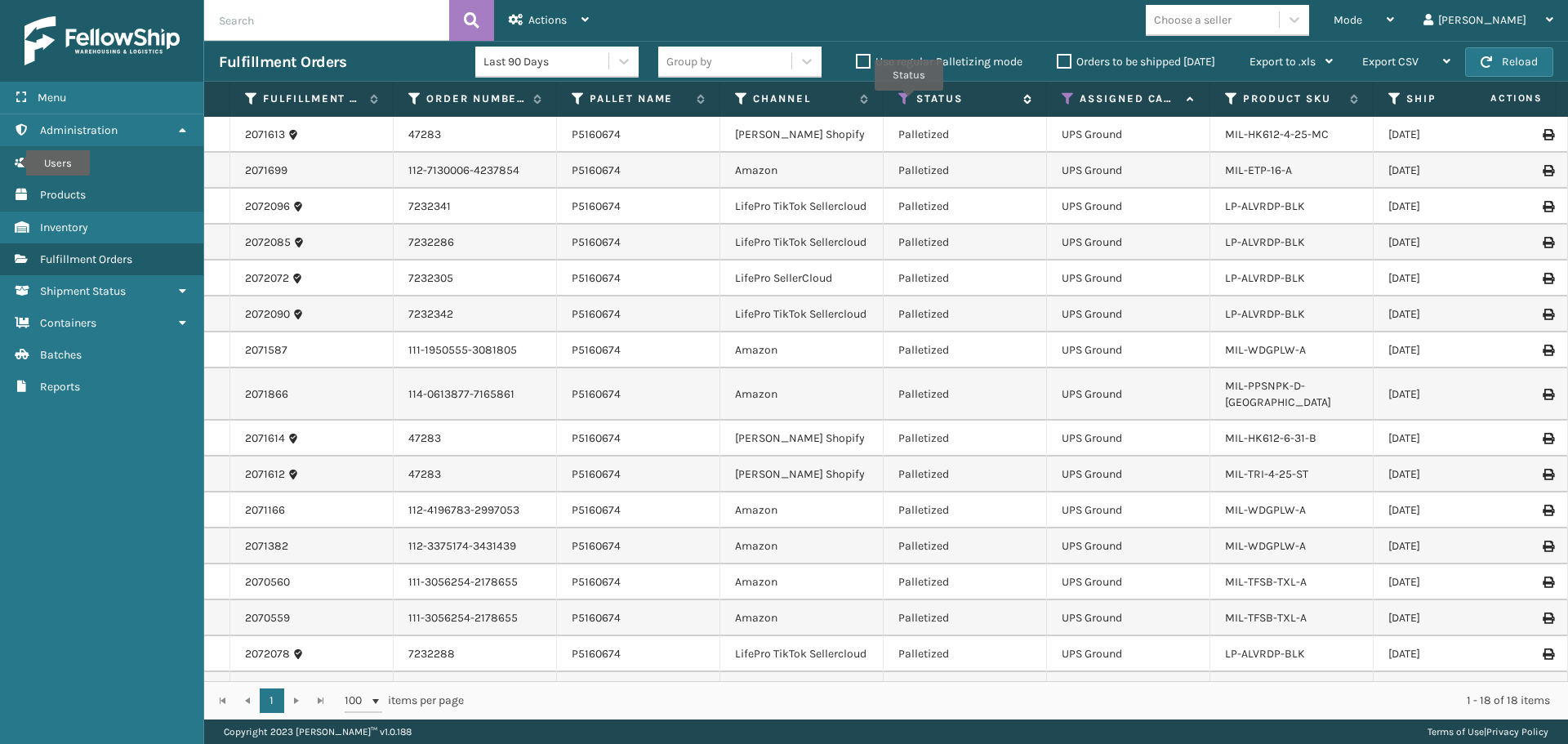
click at [904, 101] on icon at bounding box center [905, 99] width 13 height 15
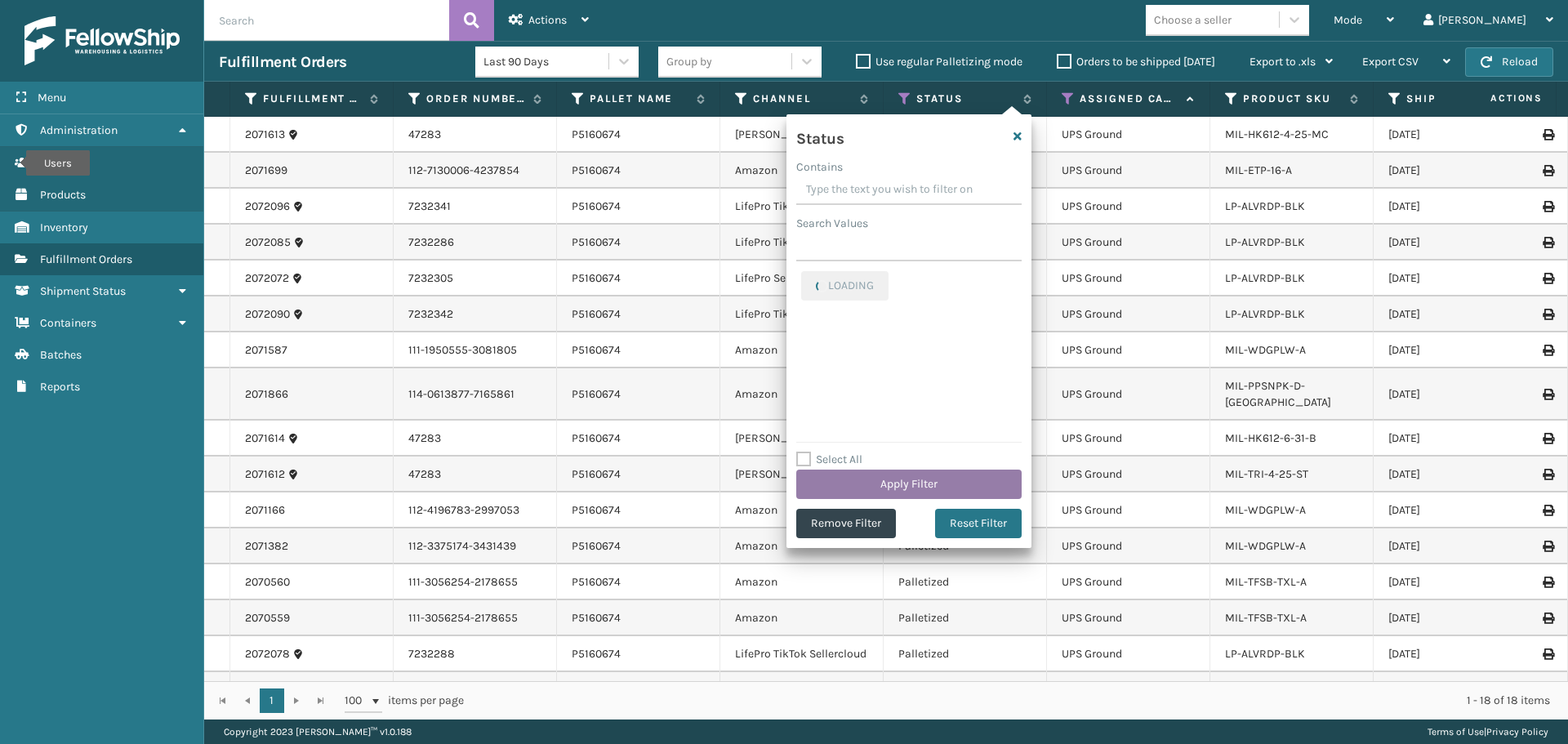
click at [911, 487] on button "Apply Filter" at bounding box center [909, 484] width 226 height 29
